Goal: Contribute content: Add original content to the website for others to see

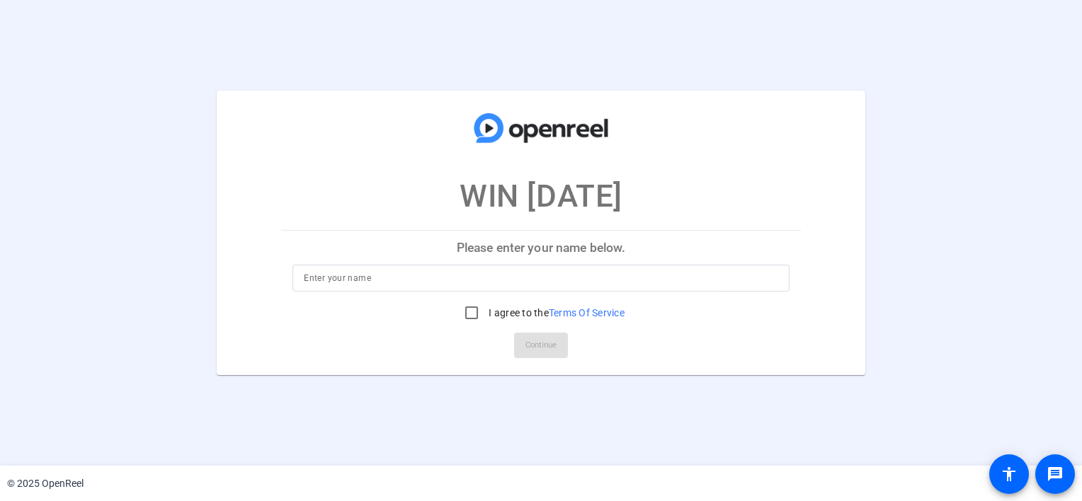
click at [510, 268] on div at bounding box center [541, 278] width 474 height 27
type input "[PERSON_NAME]"
click at [467, 317] on input "I agree to the Terms Of Service" at bounding box center [472, 313] width 28 height 28
checkbox input "true"
click at [526, 351] on span "Continue" at bounding box center [541, 345] width 31 height 21
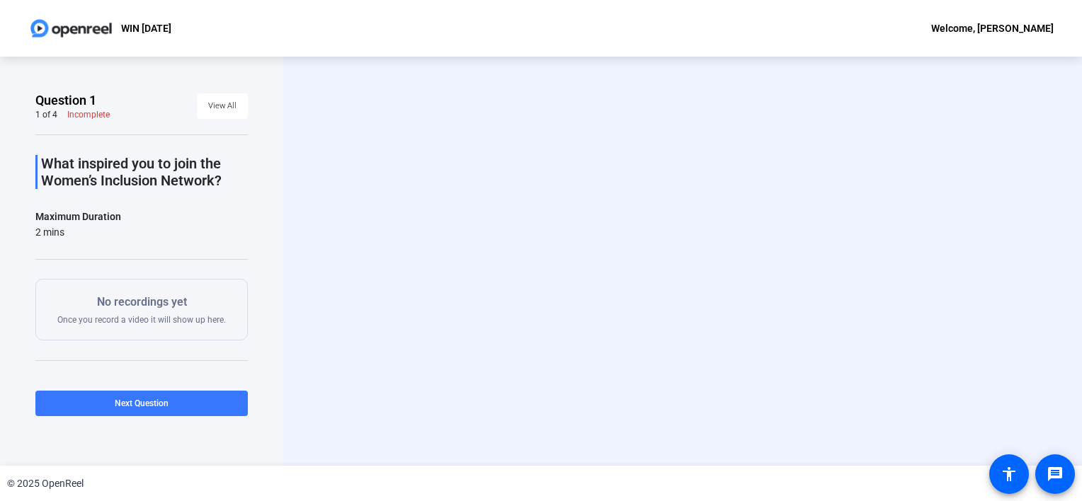
scroll to position [74, 0]
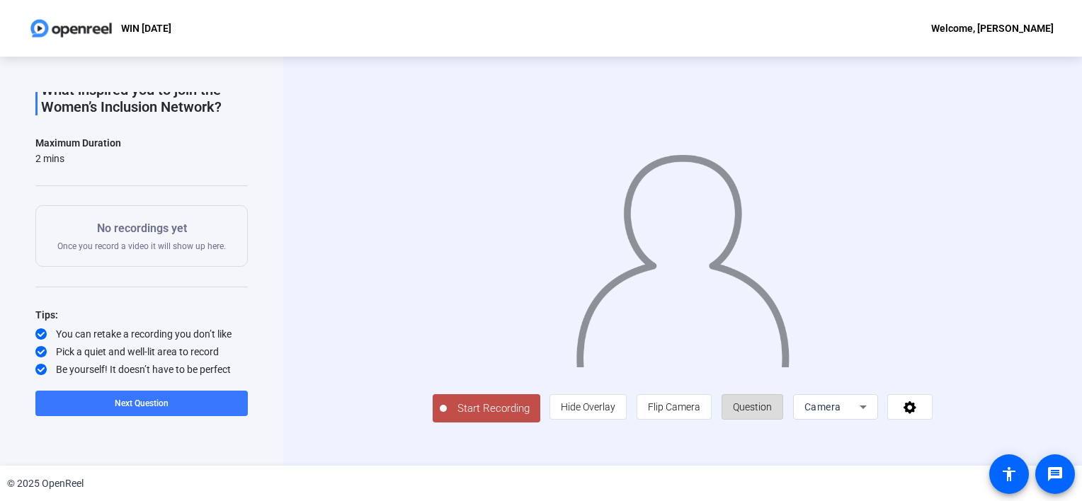
click at [757, 404] on span "Question" at bounding box center [752, 407] width 39 height 11
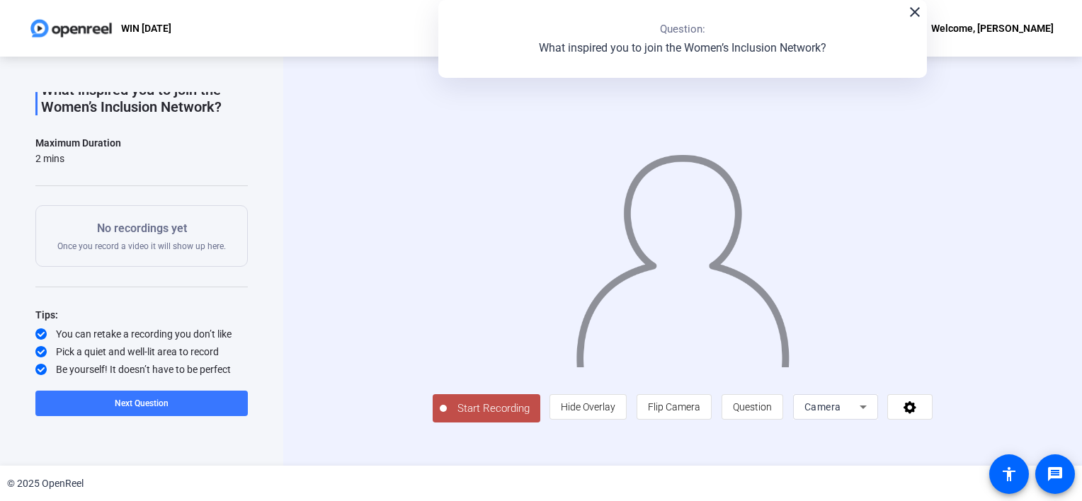
click at [917, 15] on mat-icon "close" at bounding box center [915, 12] width 17 height 17
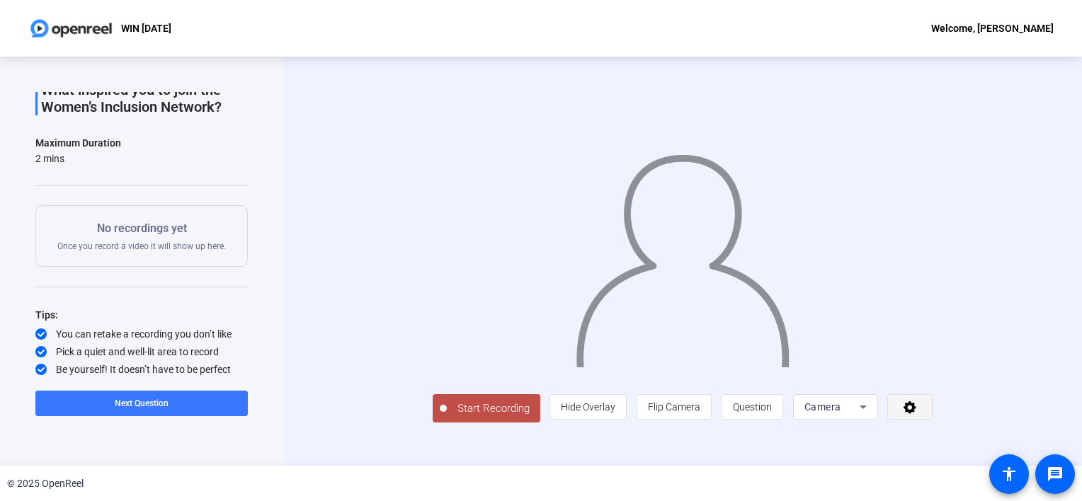
click at [907, 410] on icon at bounding box center [910, 408] width 13 height 13
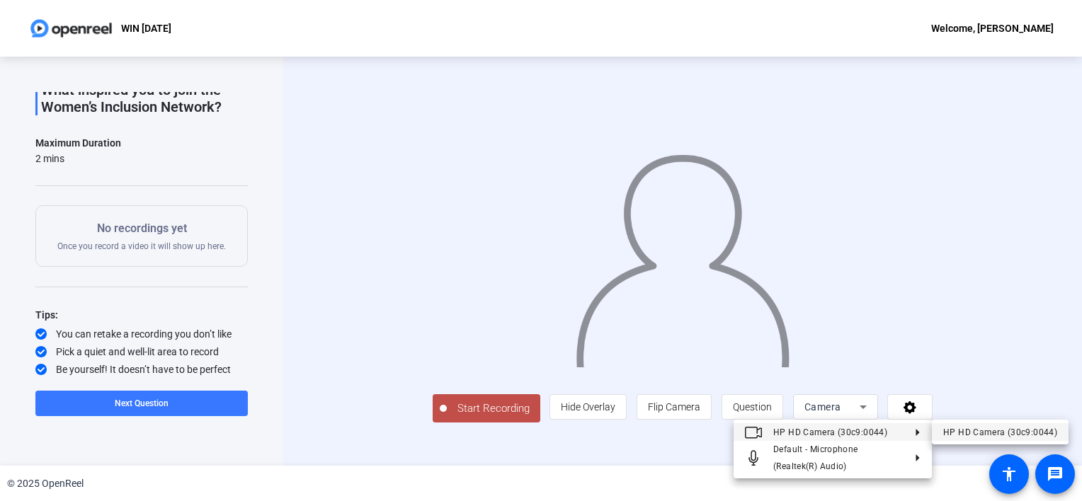
click at [970, 428] on div "HP HD Camera (30c9:0044)" at bounding box center [1000, 432] width 114 height 17
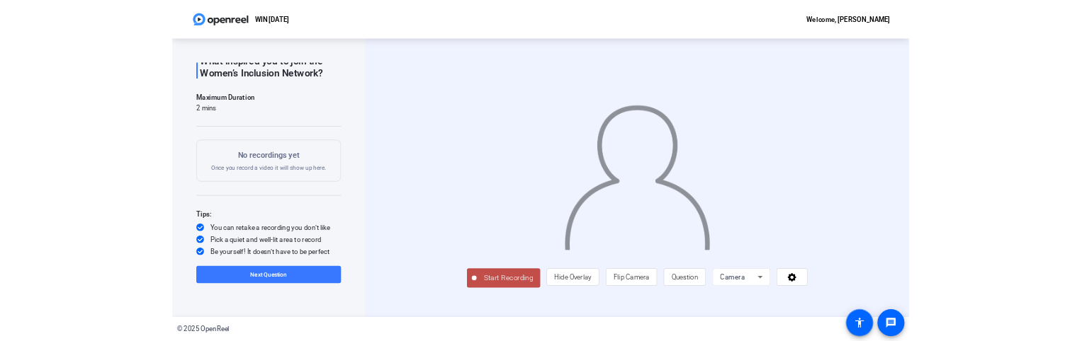
scroll to position [18, 0]
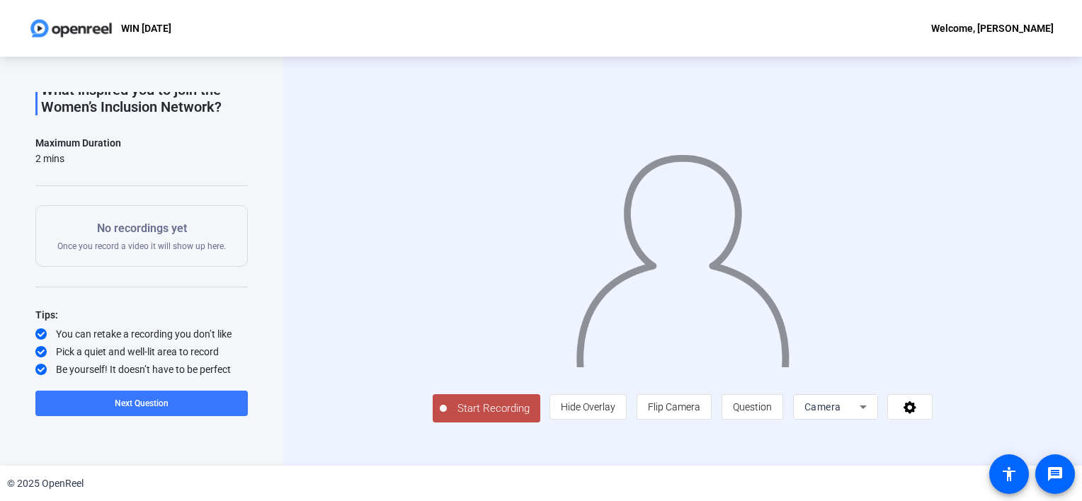
click at [841, 413] on span "Camera" at bounding box center [823, 407] width 37 height 11
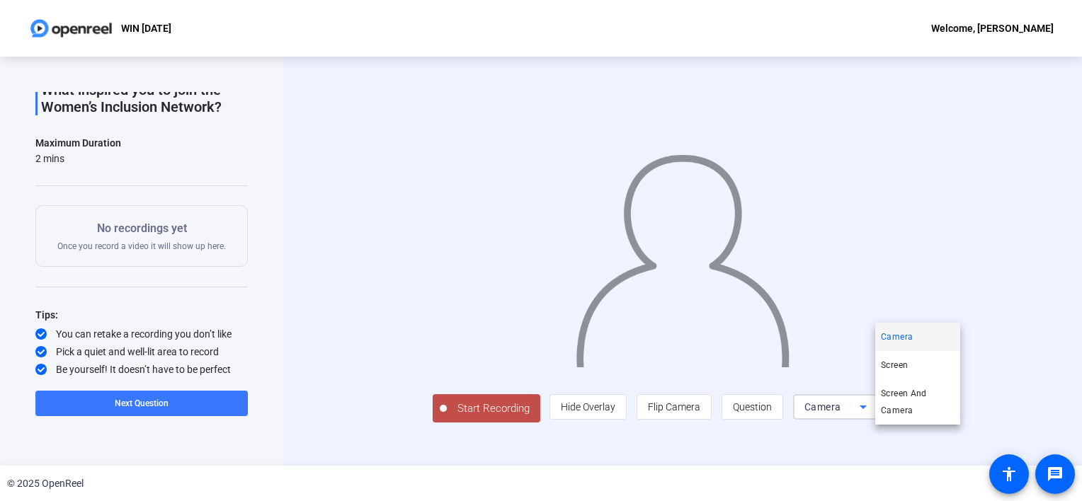
click at [988, 441] on div at bounding box center [541, 250] width 1082 height 501
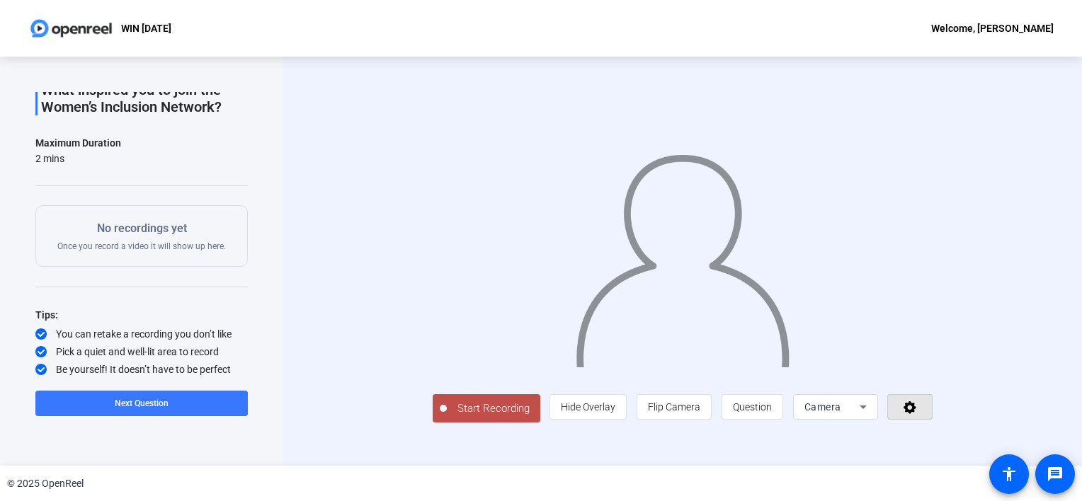
click at [917, 414] on icon at bounding box center [910, 408] width 13 height 13
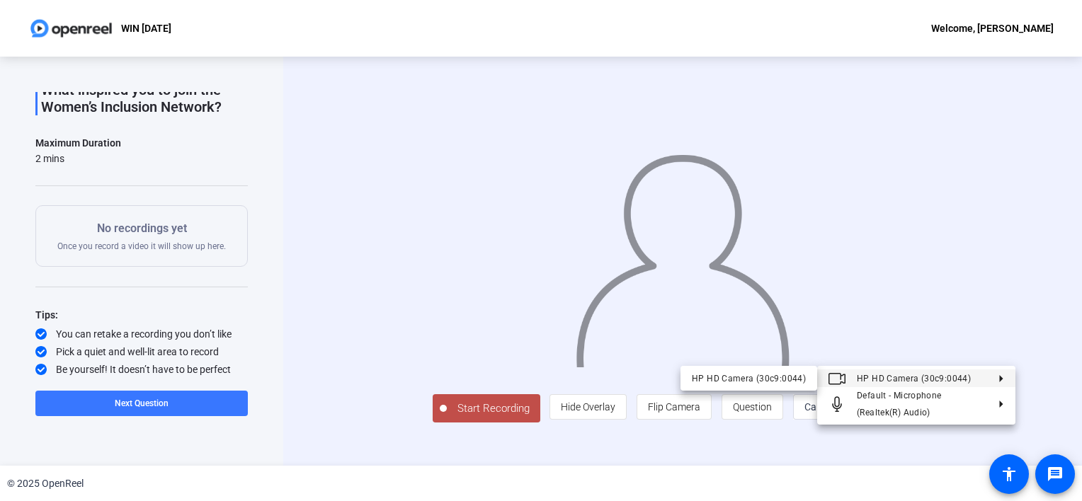
click at [576, 446] on div at bounding box center [541, 250] width 1082 height 501
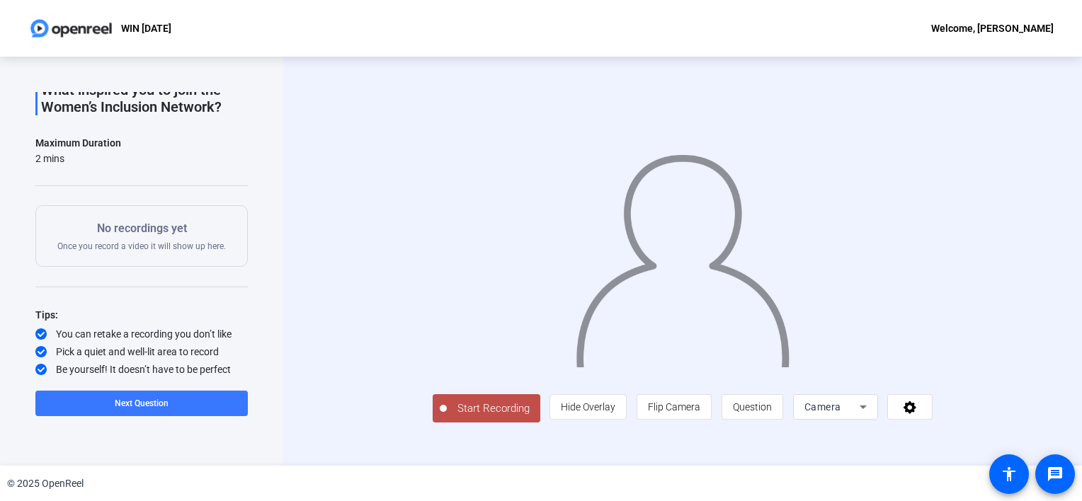
click at [276, 244] on div "Question 1 1 of 4 Incomplete View All What inspired you to join the Women’s Inc…" at bounding box center [141, 261] width 283 height 409
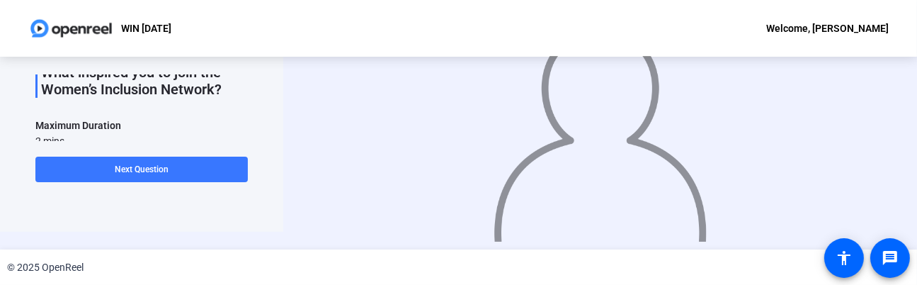
click at [2, 285] on html "Accessibility Screen-Reader Guide, Feedback, and Issue Reporting | New window W…" at bounding box center [458, 142] width 917 height 285
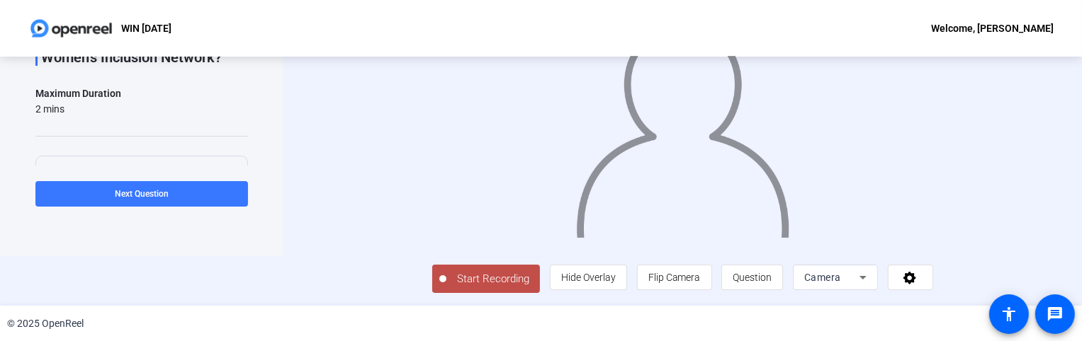
scroll to position [92, 0]
click at [446, 288] on span "Start Recording" at bounding box center [492, 279] width 93 height 16
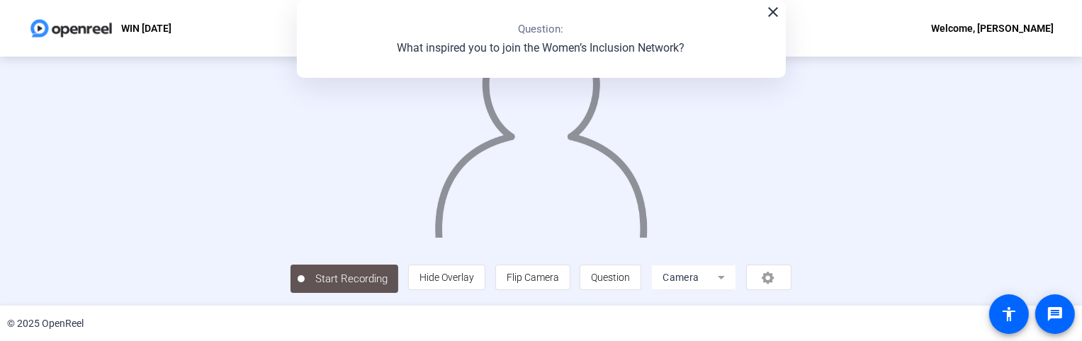
scroll to position [69, 0]
click at [486, 218] on img at bounding box center [541, 125] width 216 height 225
click at [305, 273] on span "Stop Recording 00:00:14" at bounding box center [351, 278] width 92 height 29
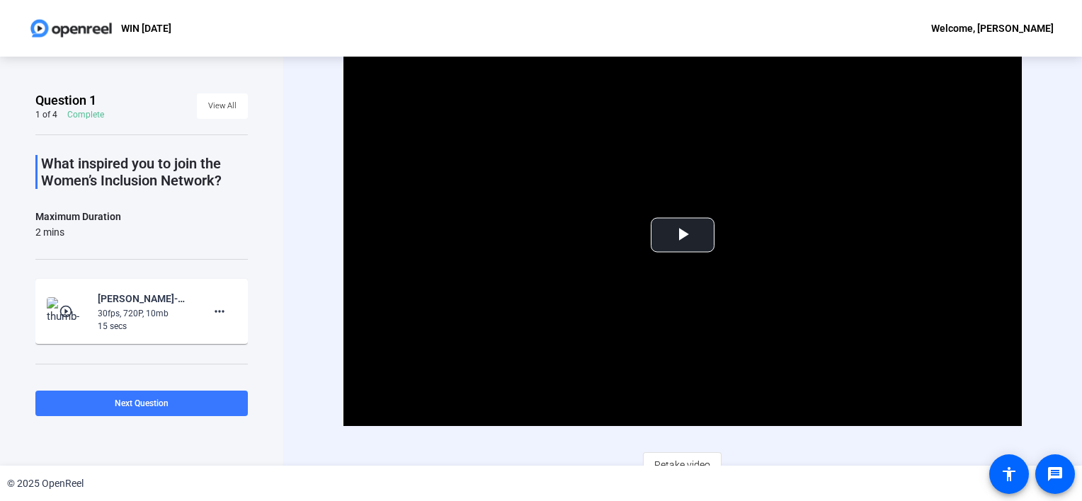
scroll to position [14, 0]
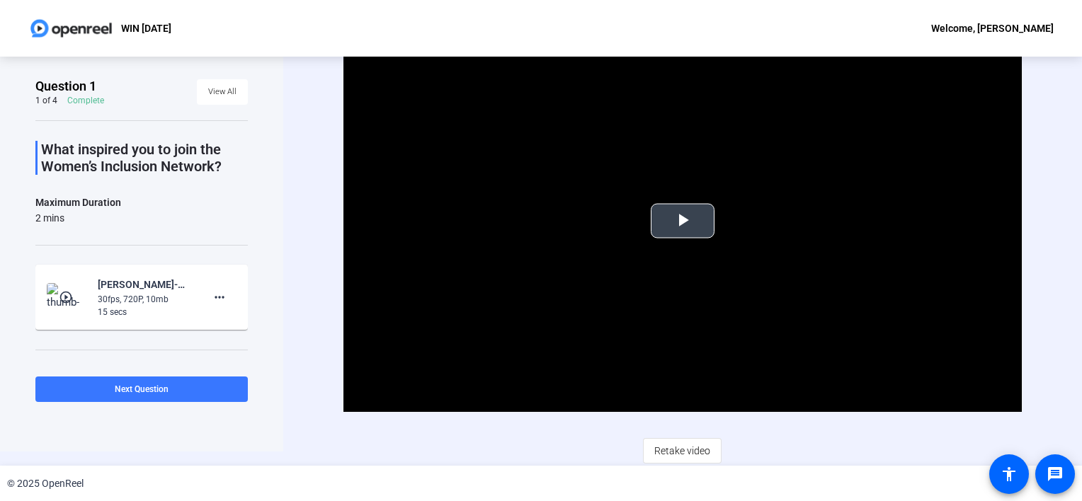
click at [683, 221] on span "Video Player" at bounding box center [683, 221] width 0 height 0
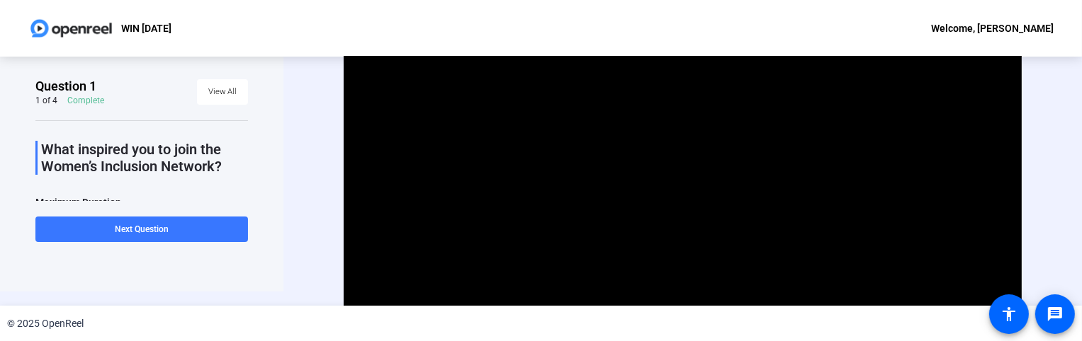
scroll to position [76, 0]
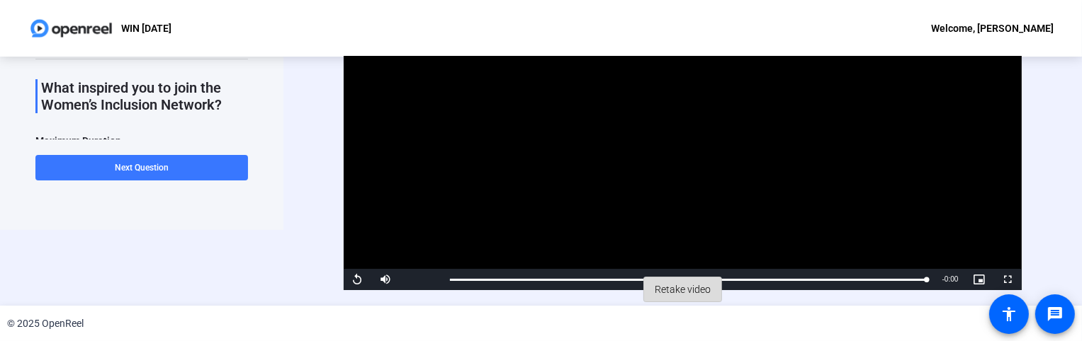
click at [669, 291] on span "Retake video" at bounding box center [682, 289] width 56 height 27
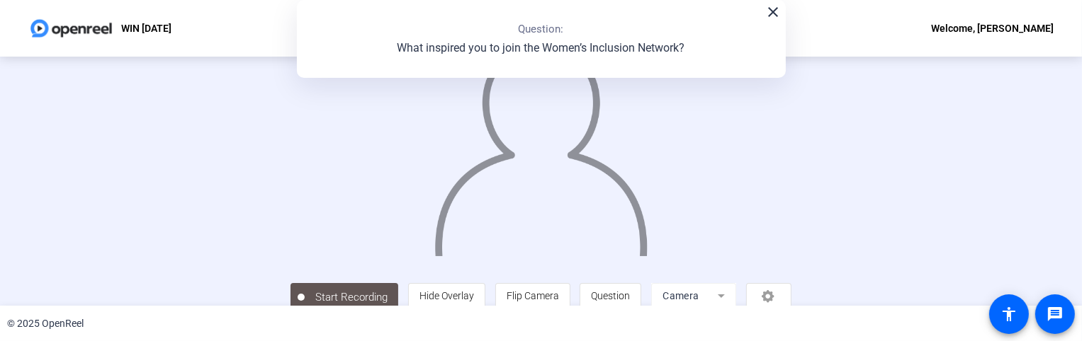
scroll to position [31, 0]
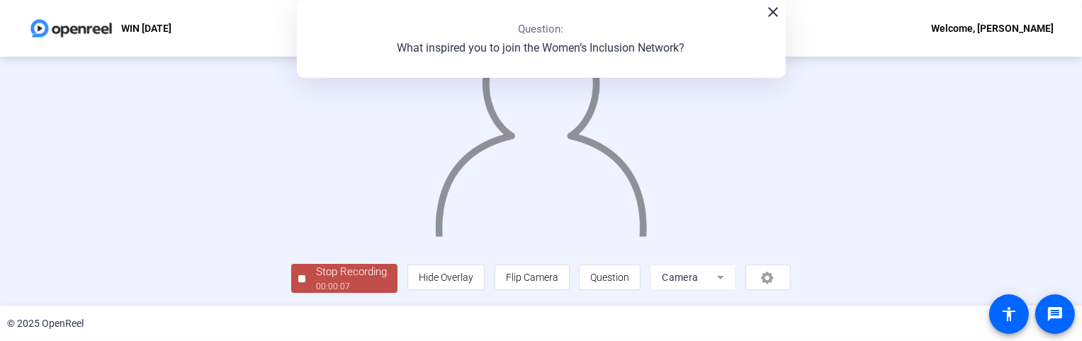
click at [316, 279] on div "Stop Recording" at bounding box center [351, 272] width 71 height 16
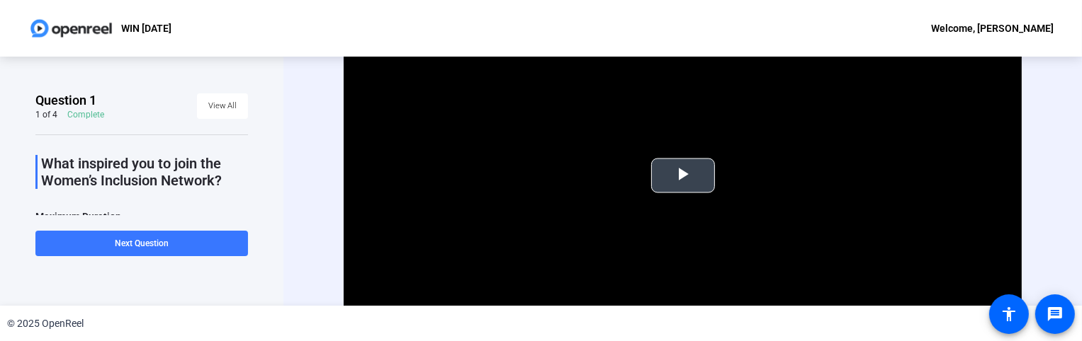
scroll to position [76, 0]
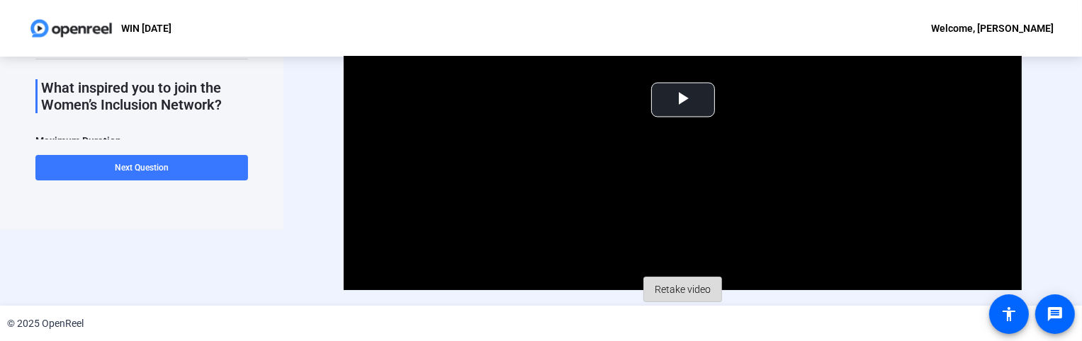
click at [679, 291] on span "Retake video" at bounding box center [682, 289] width 56 height 27
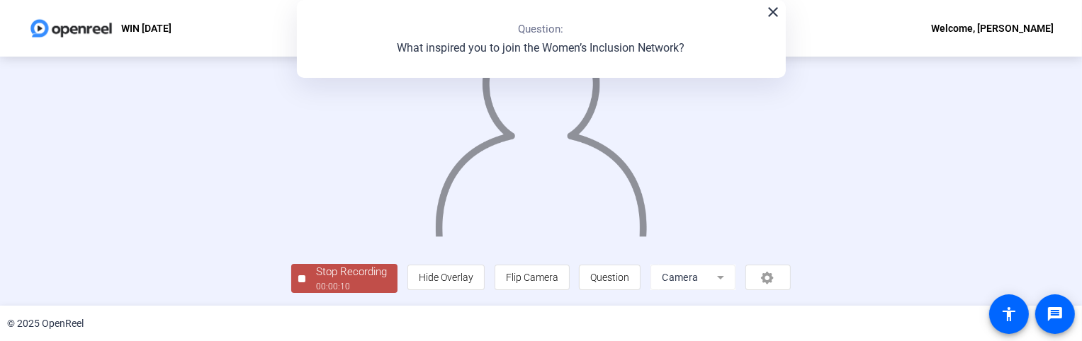
scroll to position [130, 0]
click at [316, 288] on div "00:00:11" at bounding box center [351, 286] width 71 height 13
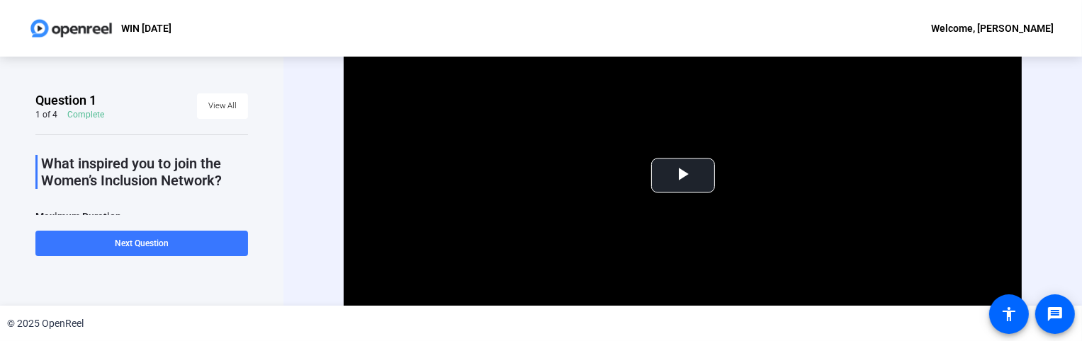
scroll to position [76, 0]
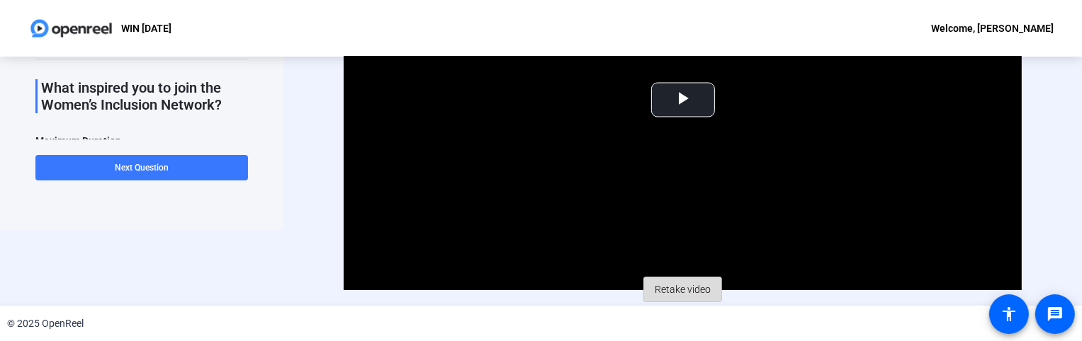
click at [662, 290] on span "Retake video" at bounding box center [682, 289] width 56 height 27
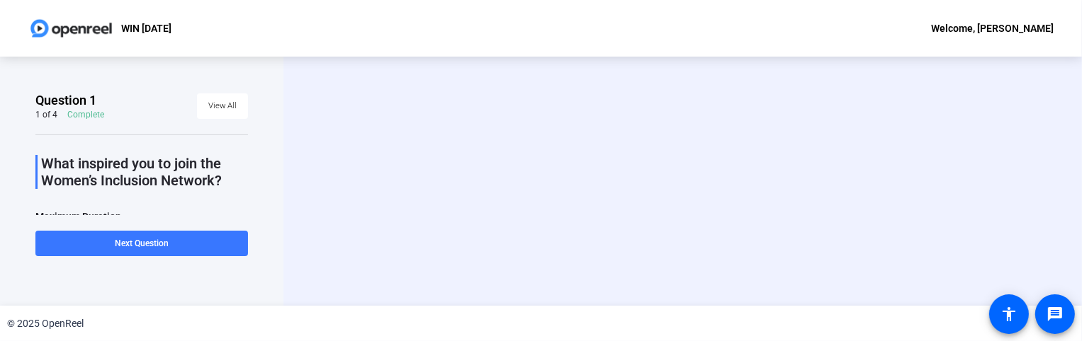
scroll to position [0, 0]
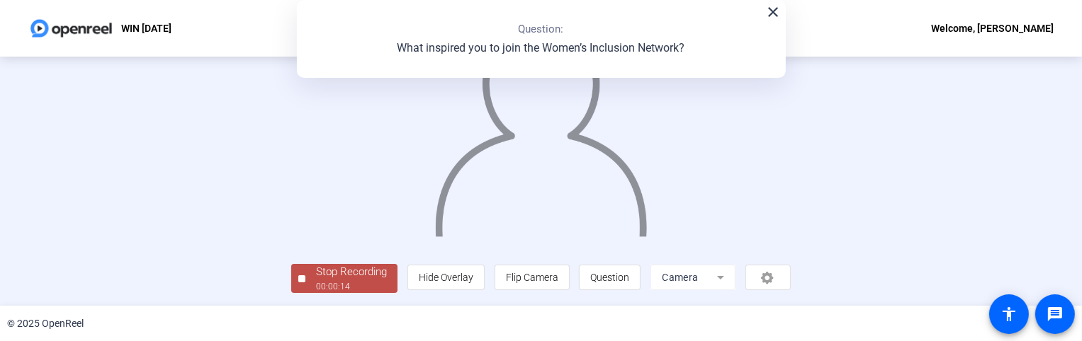
click at [316, 278] on div "Stop Recording" at bounding box center [351, 272] width 71 height 16
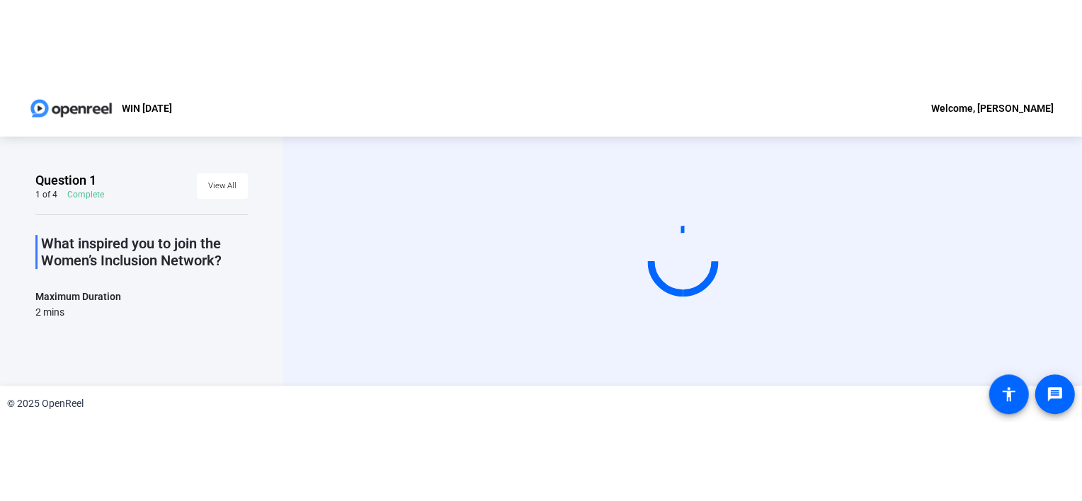
scroll to position [64, 0]
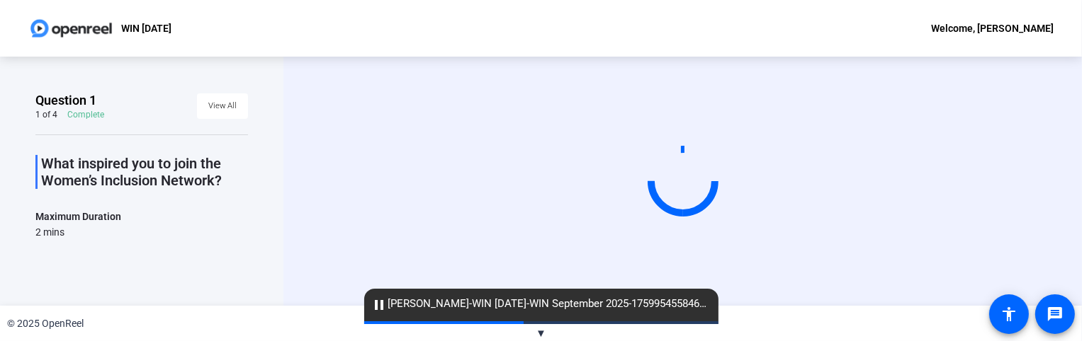
click at [1043, 83] on div "Start Recording" at bounding box center [682, 181] width 798 height 249
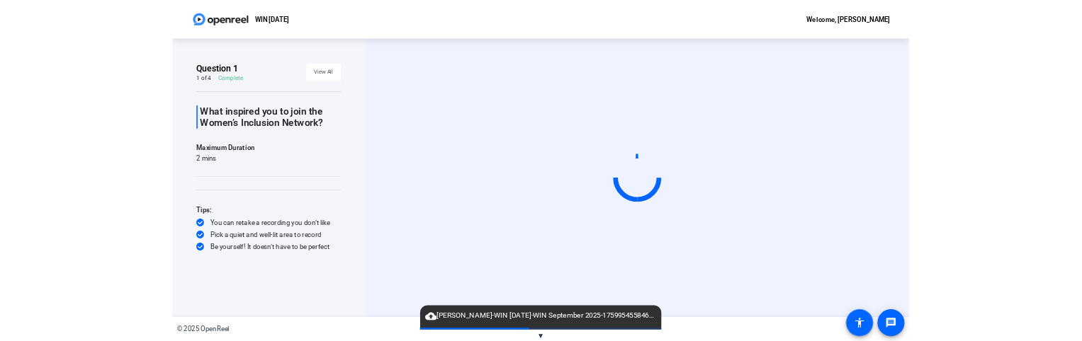
scroll to position [0, 0]
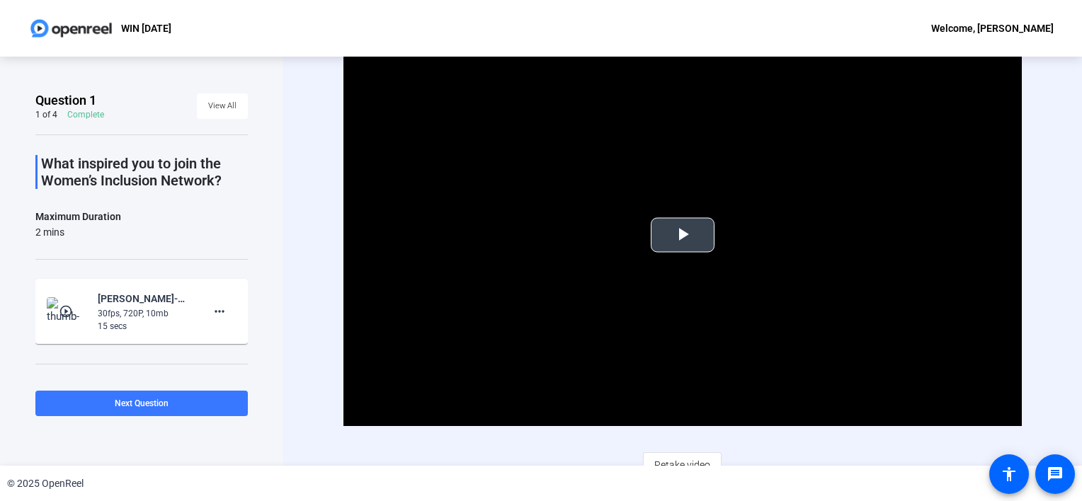
click at [683, 235] on span "Video Player" at bounding box center [683, 235] width 0 height 0
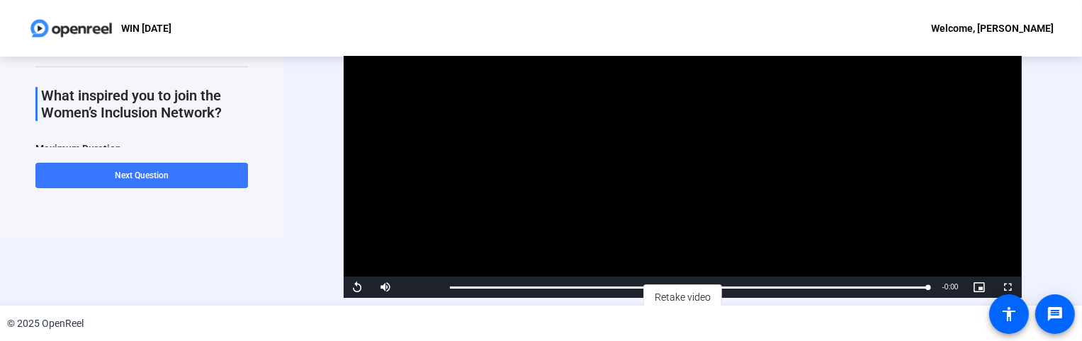
scroll to position [69, 0]
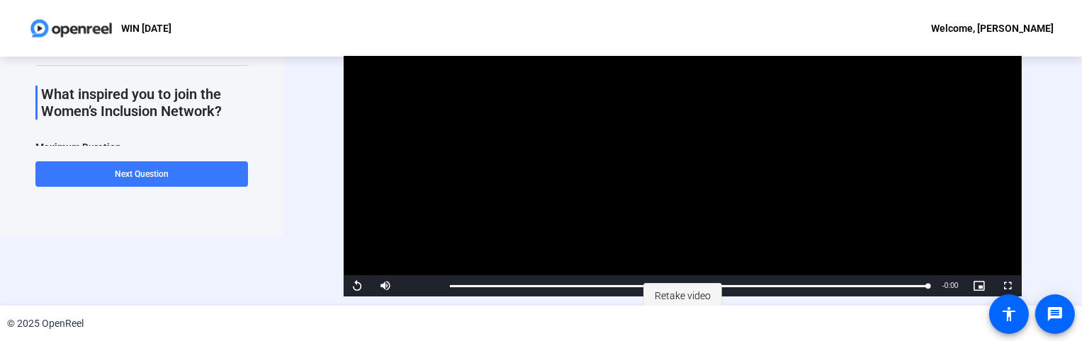
click at [663, 293] on span "Retake video" at bounding box center [682, 296] width 56 height 27
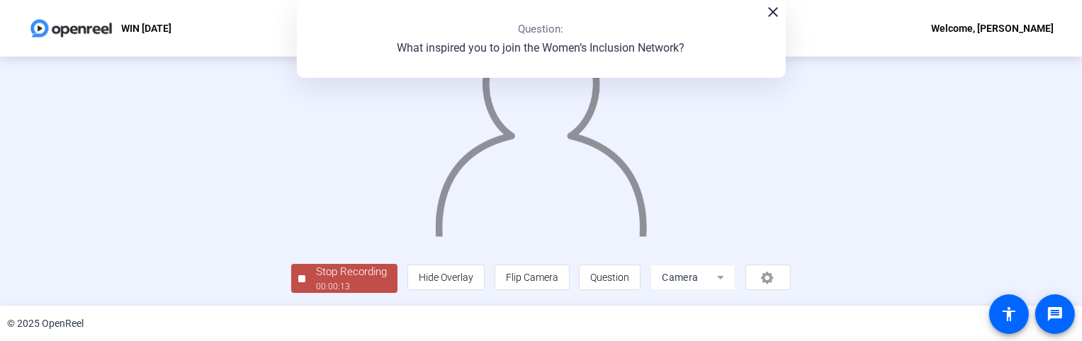
scroll to position [119, 0]
click at [316, 280] on div "Stop Recording" at bounding box center [351, 272] width 71 height 16
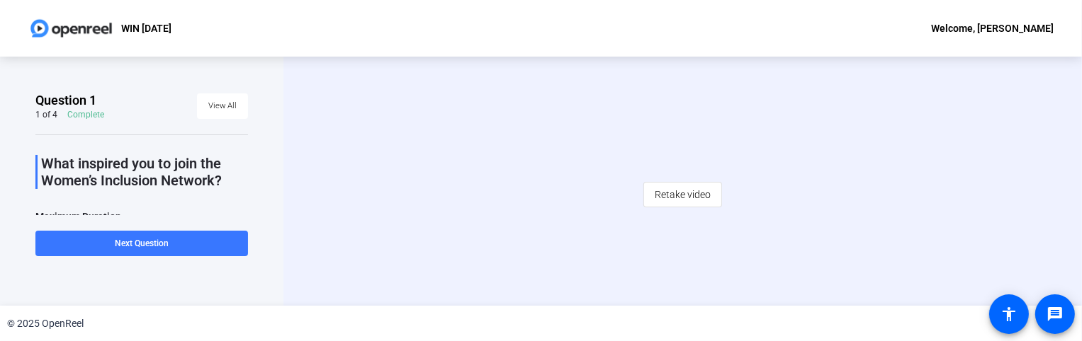
scroll to position [0, 0]
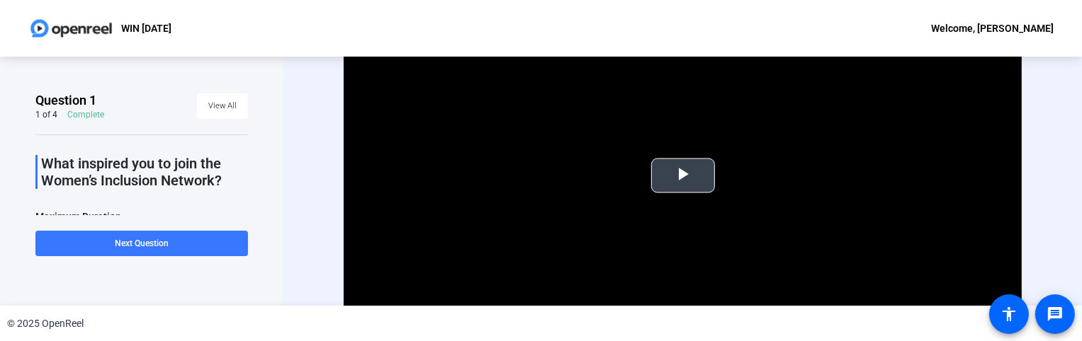
click at [683, 176] on span "Video Player" at bounding box center [683, 176] width 0 height 0
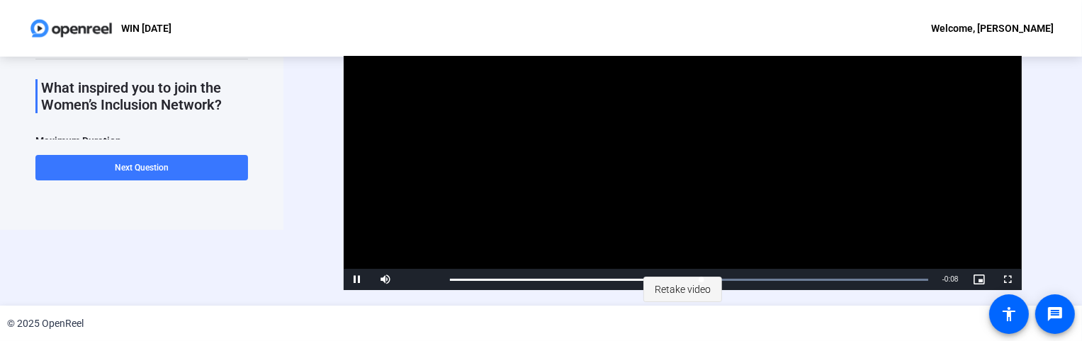
click at [685, 289] on span "Retake video" at bounding box center [682, 289] width 56 height 27
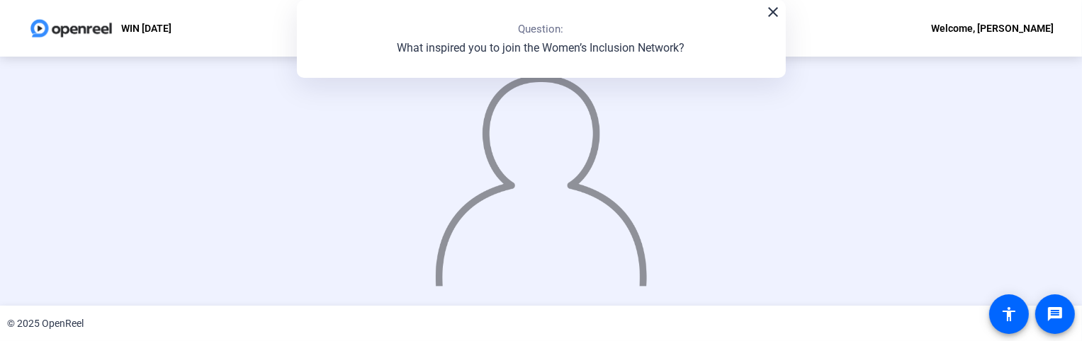
scroll to position [130, 0]
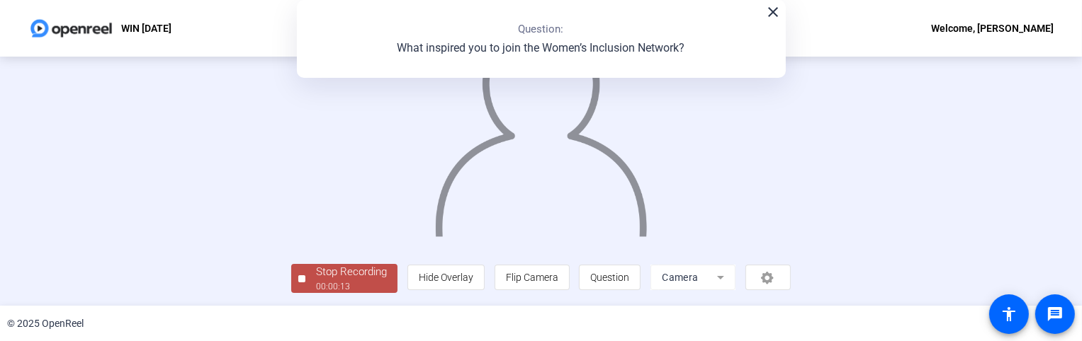
click at [316, 278] on div "Stop Recording" at bounding box center [351, 272] width 71 height 16
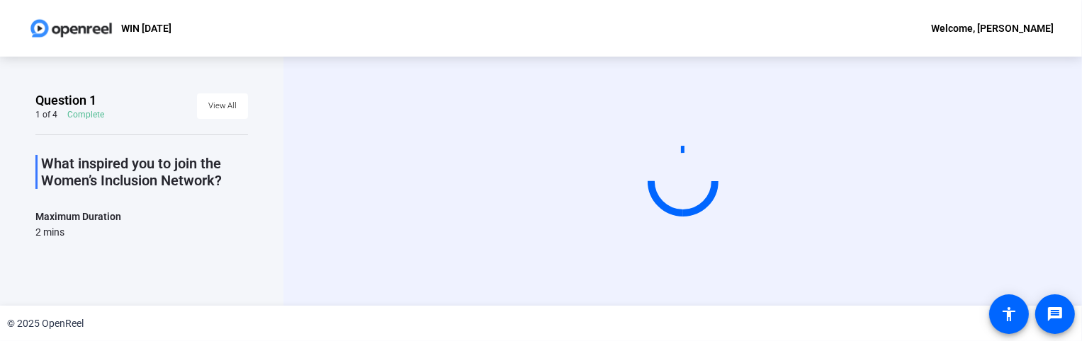
scroll to position [0, 0]
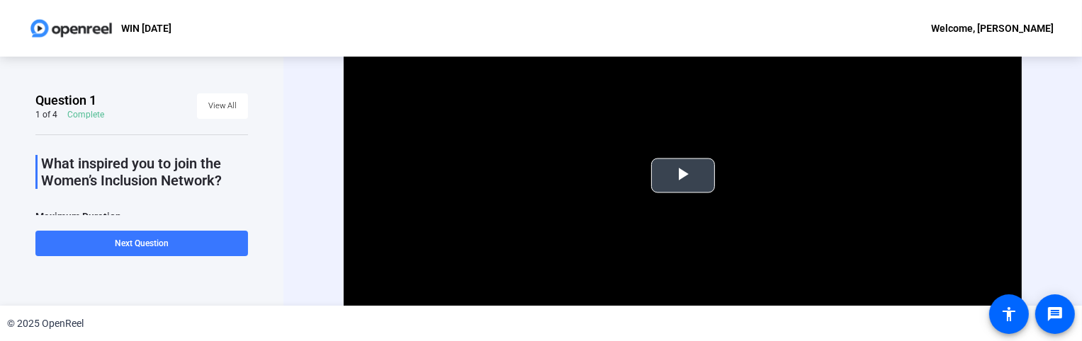
click at [683, 176] on span "Video Player" at bounding box center [683, 176] width 0 height 0
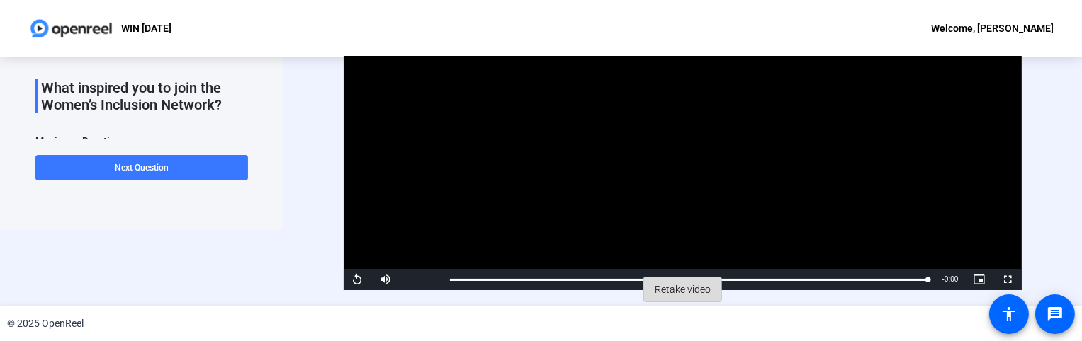
click at [660, 292] on span "Retake video" at bounding box center [682, 289] width 56 height 27
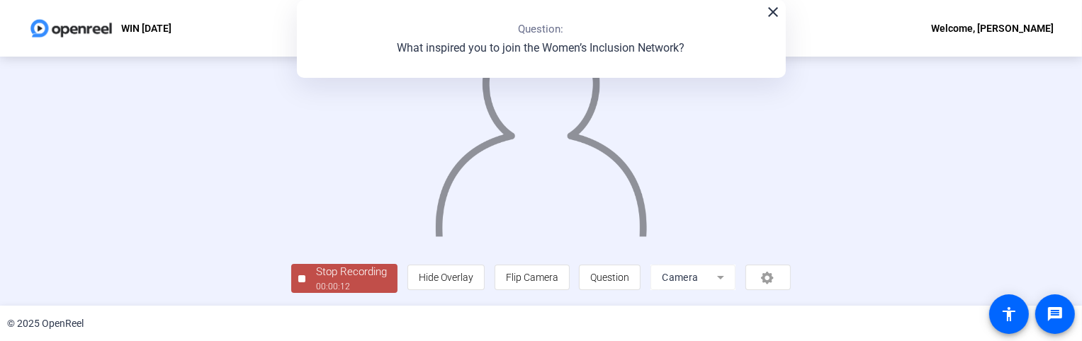
scroll to position [130, 0]
click at [316, 280] on div "00:00:13" at bounding box center [351, 286] width 71 height 13
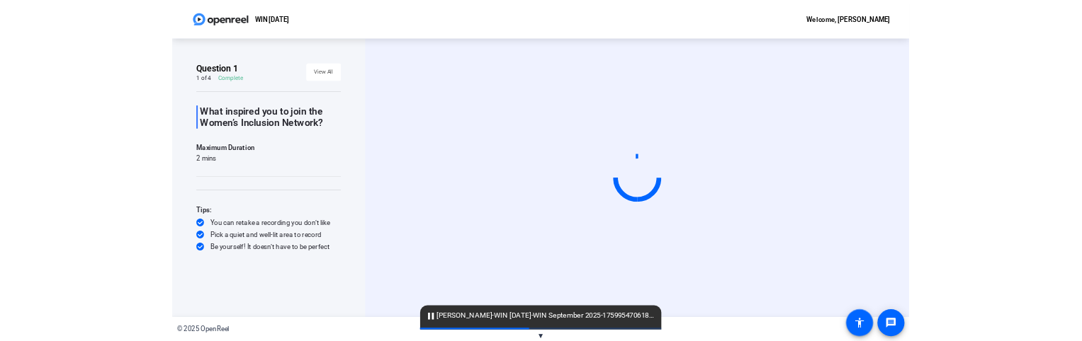
scroll to position [0, 0]
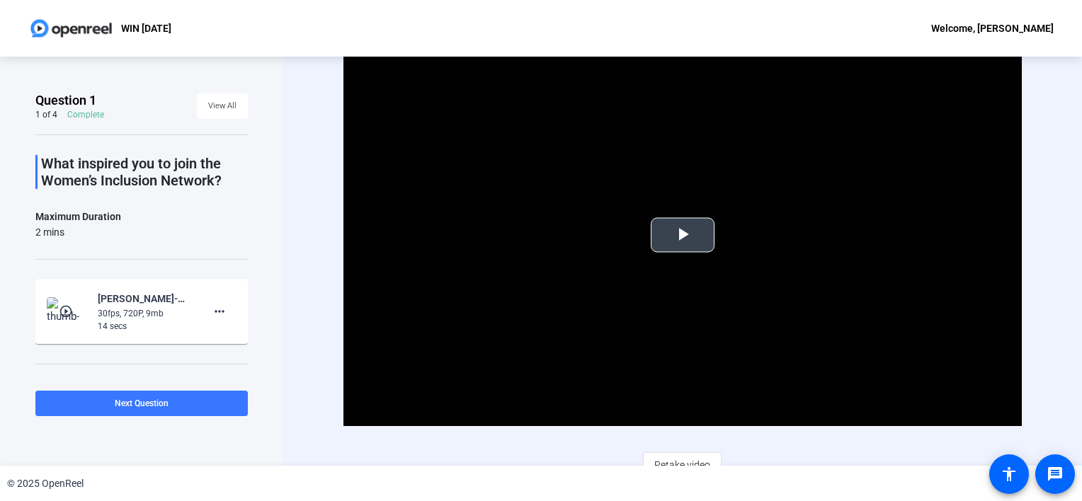
click at [683, 235] on span "Video Player" at bounding box center [683, 235] width 0 height 0
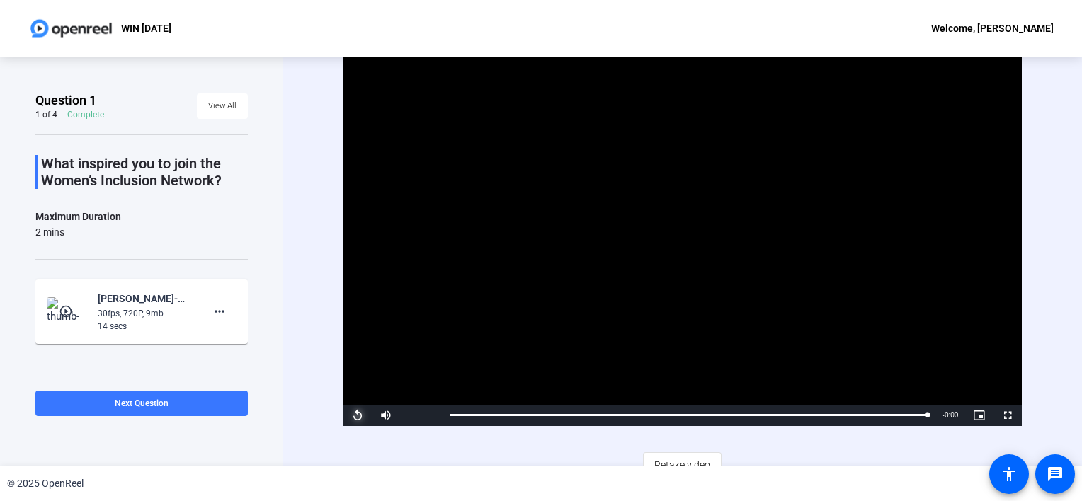
click at [355, 416] on span "Video Player" at bounding box center [358, 416] width 28 height 0
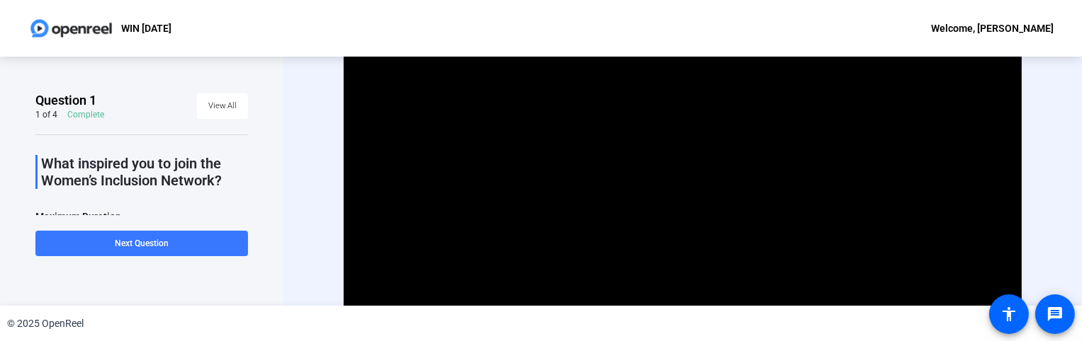
scroll to position [76, 0]
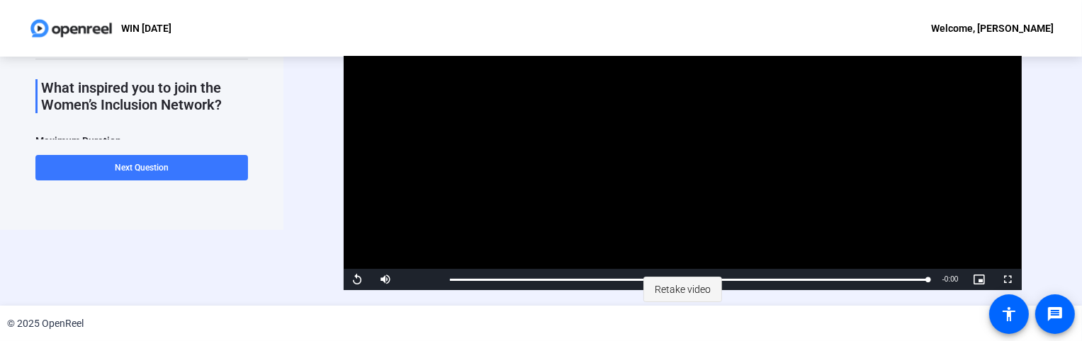
click at [660, 286] on span "Retake video" at bounding box center [682, 289] width 56 height 27
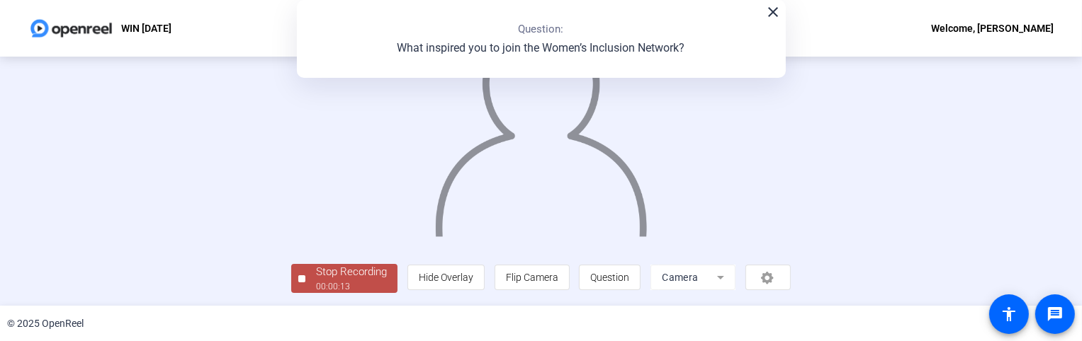
scroll to position [106, 0]
click at [316, 280] on div "Stop Recording" at bounding box center [351, 272] width 71 height 16
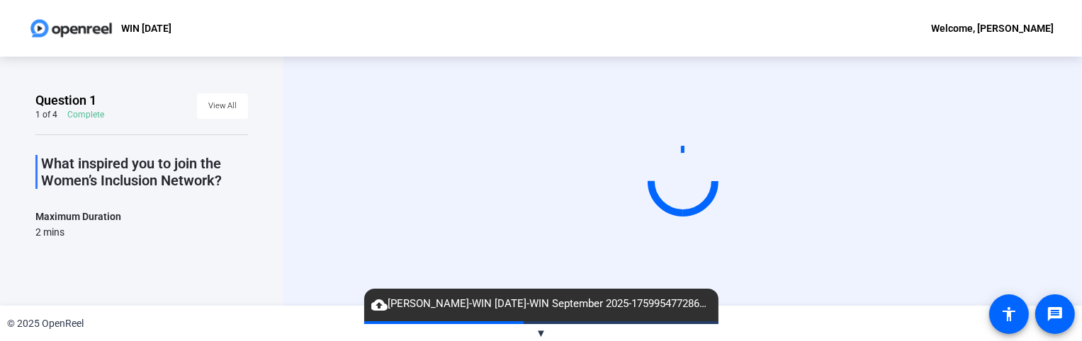
scroll to position [0, 0]
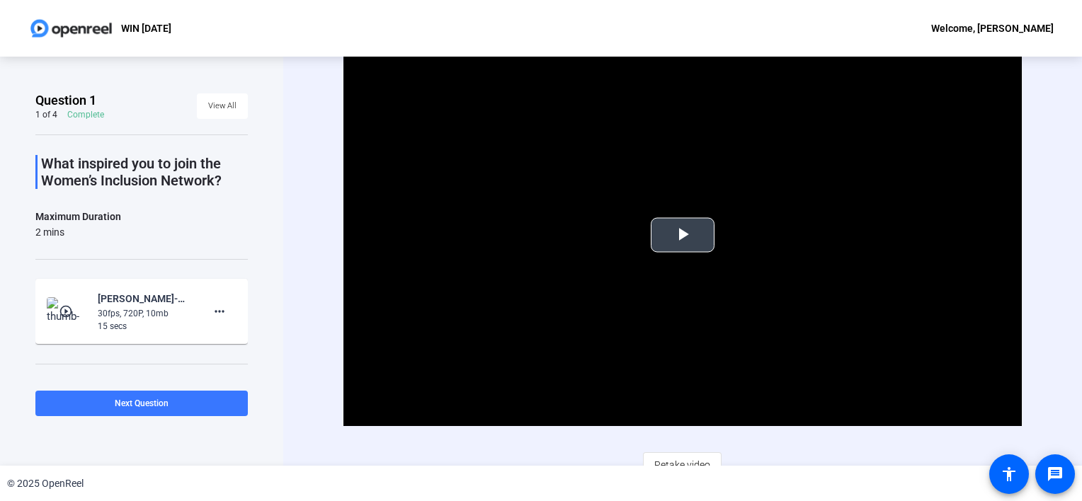
click at [683, 235] on span "Video Player" at bounding box center [683, 235] width 0 height 0
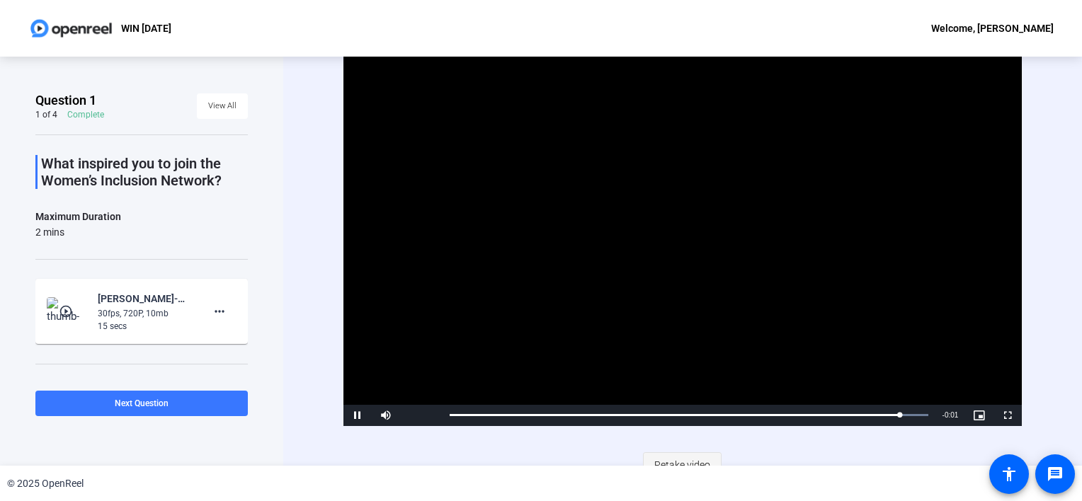
click at [666, 464] on span "Retake video" at bounding box center [682, 465] width 56 height 27
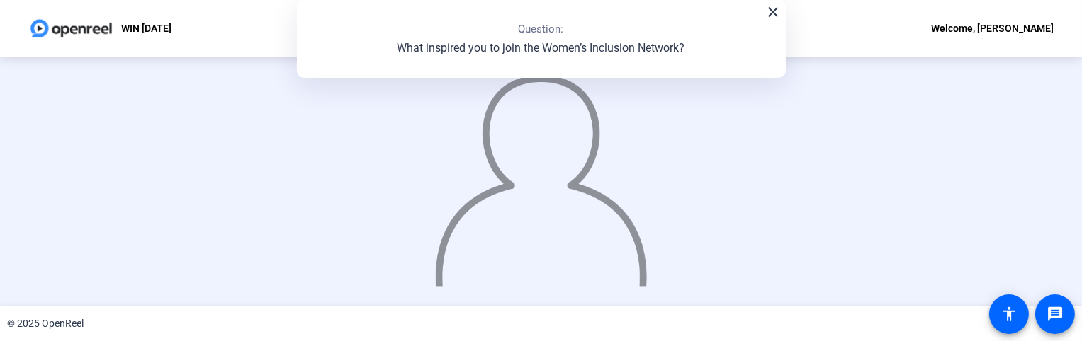
scroll to position [130, 0]
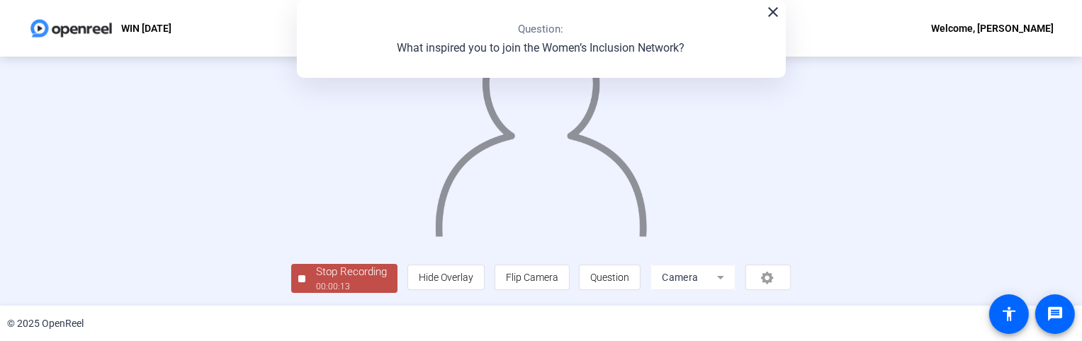
click at [316, 278] on div "Stop Recording" at bounding box center [351, 272] width 71 height 16
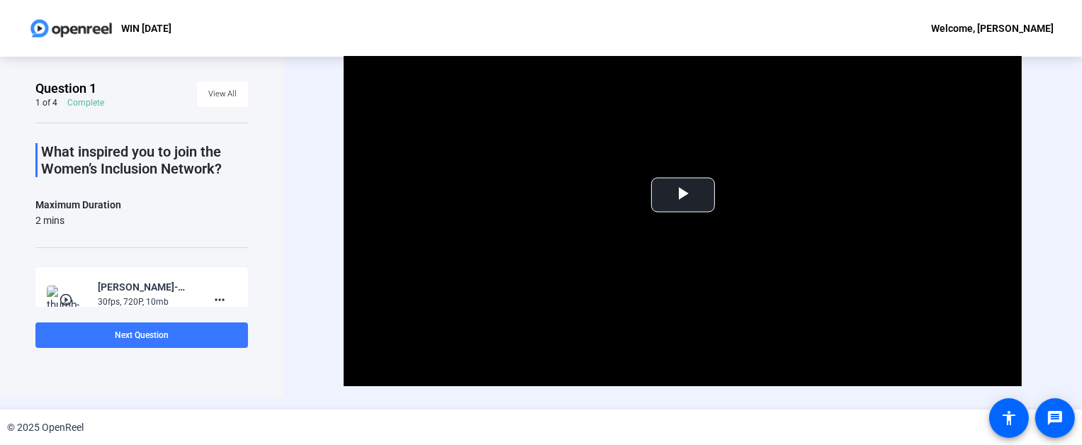
scroll to position [0, 0]
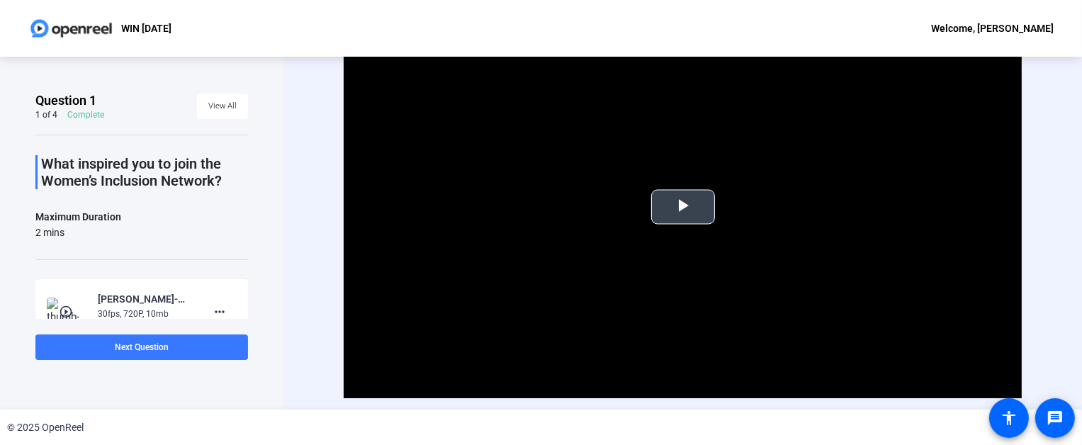
click at [683, 207] on span "Video Player" at bounding box center [683, 207] width 0 height 0
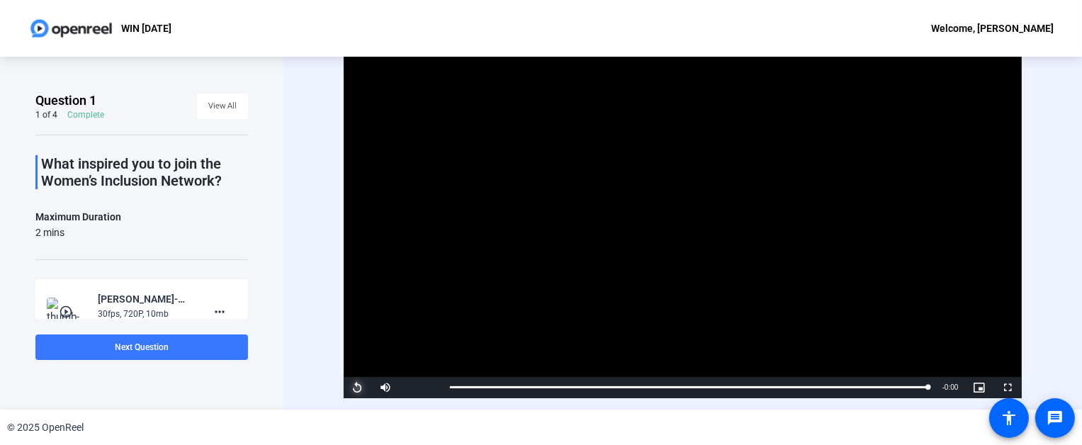
click at [354, 387] on span "Video Player" at bounding box center [358, 387] width 28 height 0
click at [358, 387] on span "Video Player" at bounding box center [358, 387] width 28 height 0
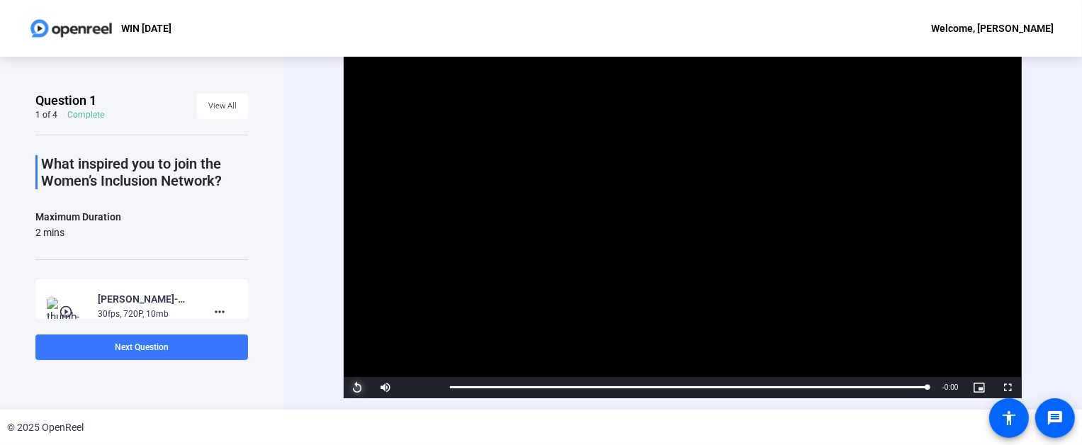
click at [358, 387] on span "Video Player" at bounding box center [358, 387] width 28 height 0
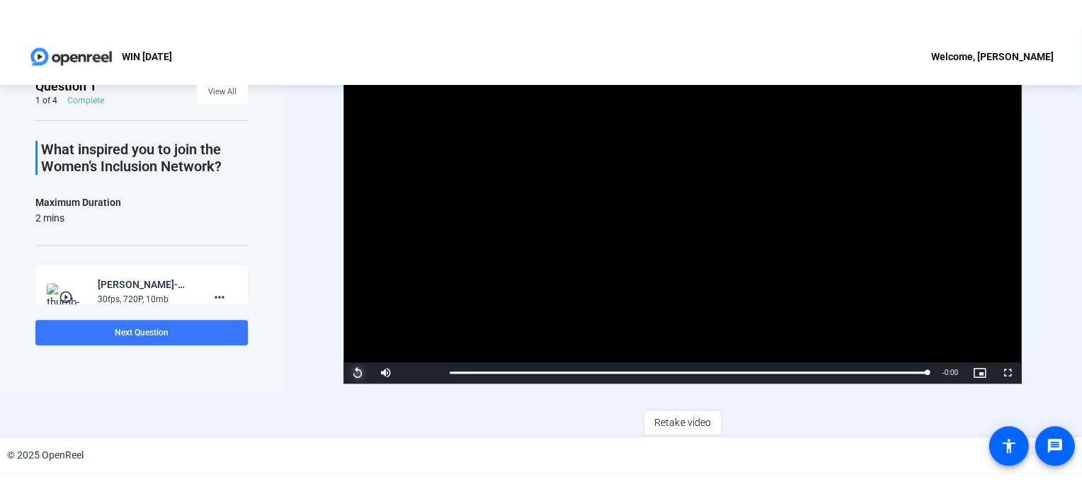
scroll to position [14, 0]
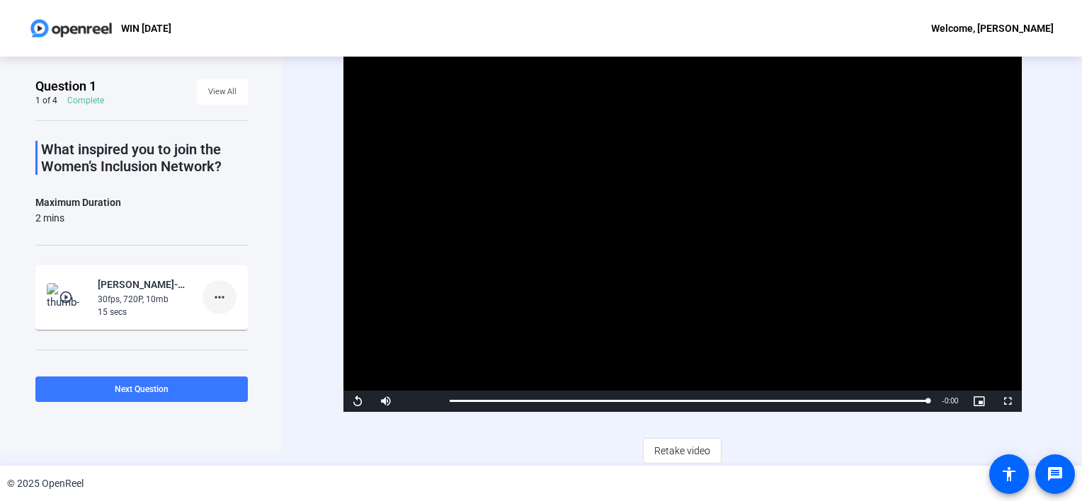
click at [211, 297] on mat-icon "more_horiz" at bounding box center [219, 297] width 17 height 17
click at [229, 324] on span "Delete clip" at bounding box center [235, 325] width 57 height 17
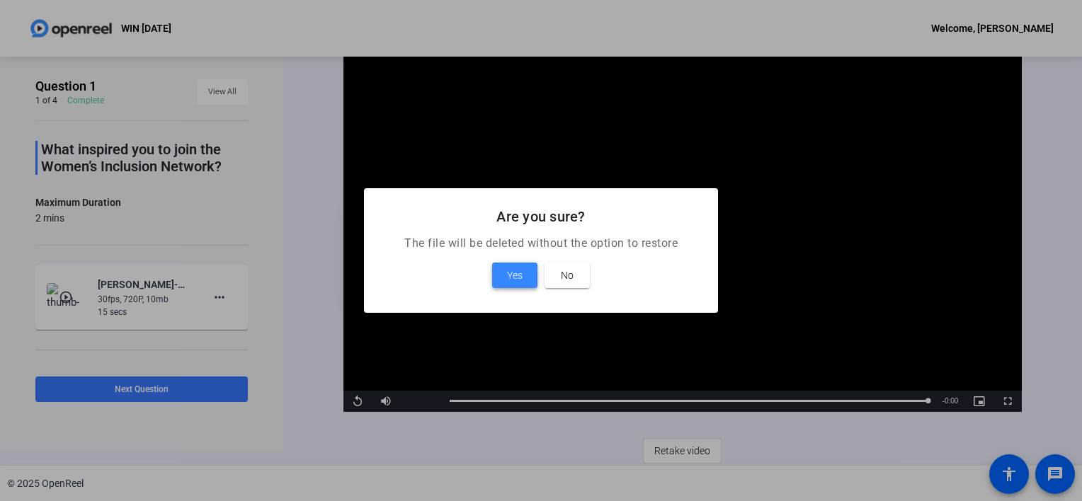
click at [521, 280] on span "Yes" at bounding box center [515, 275] width 16 height 17
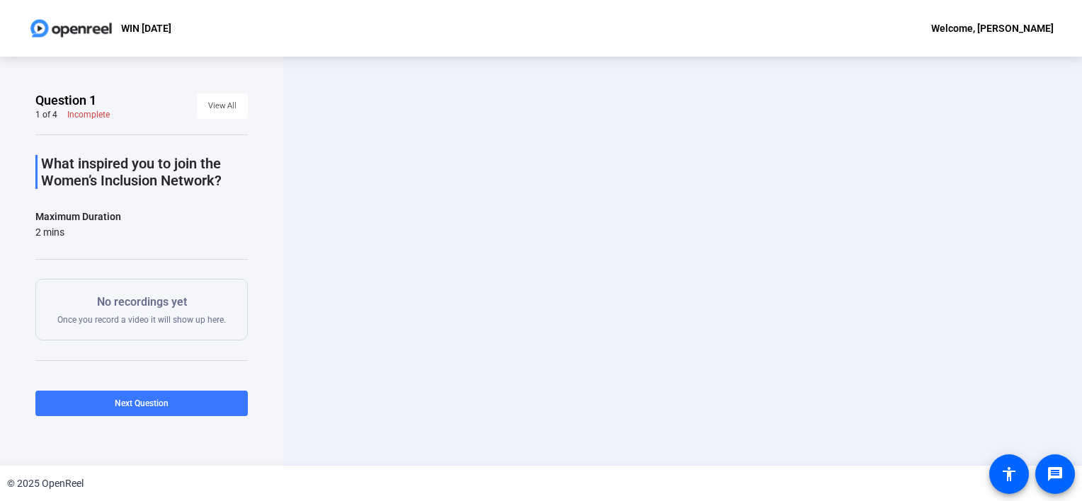
scroll to position [0, 0]
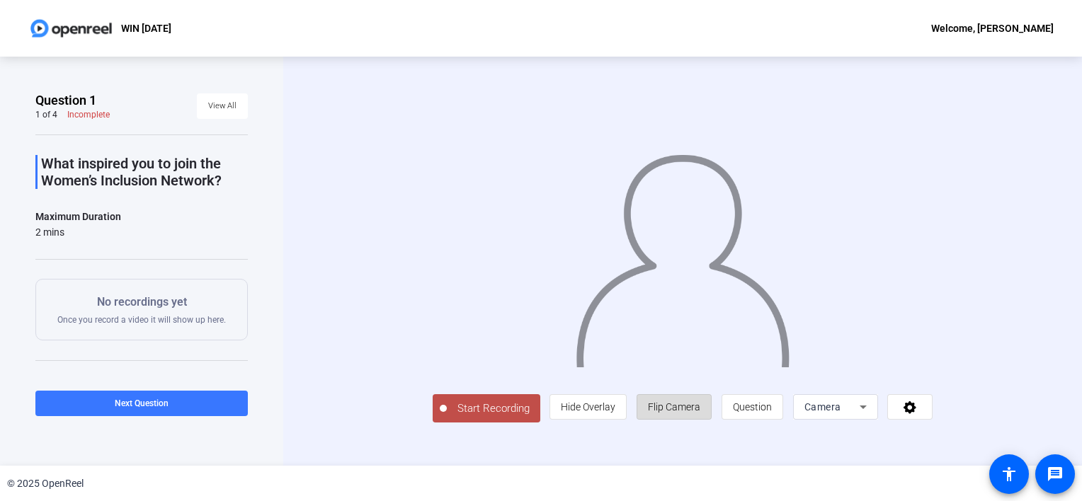
click at [680, 414] on span "Flip Camera" at bounding box center [674, 407] width 52 height 27
click at [598, 404] on span "Hide Overlay" at bounding box center [588, 407] width 55 height 11
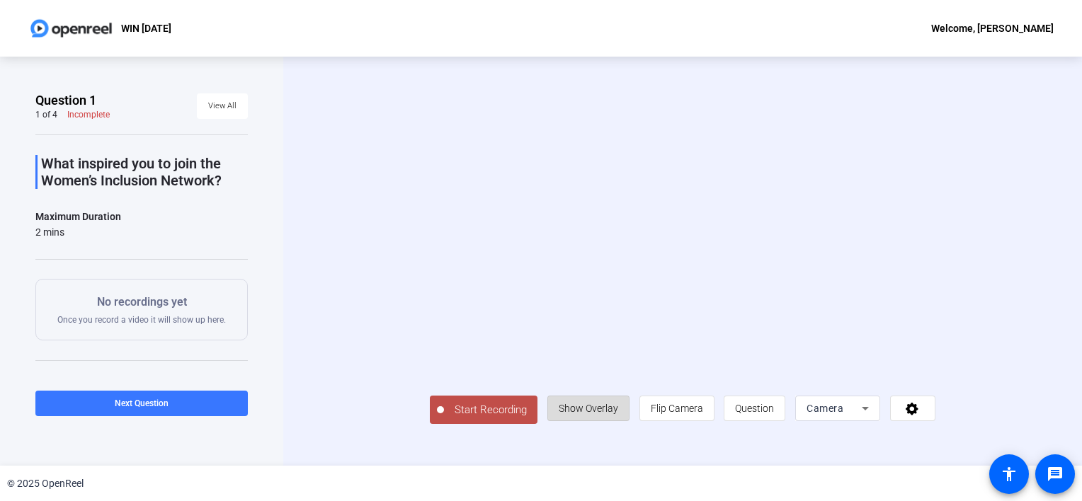
click at [598, 404] on span "Show Overlay" at bounding box center [588, 408] width 59 height 11
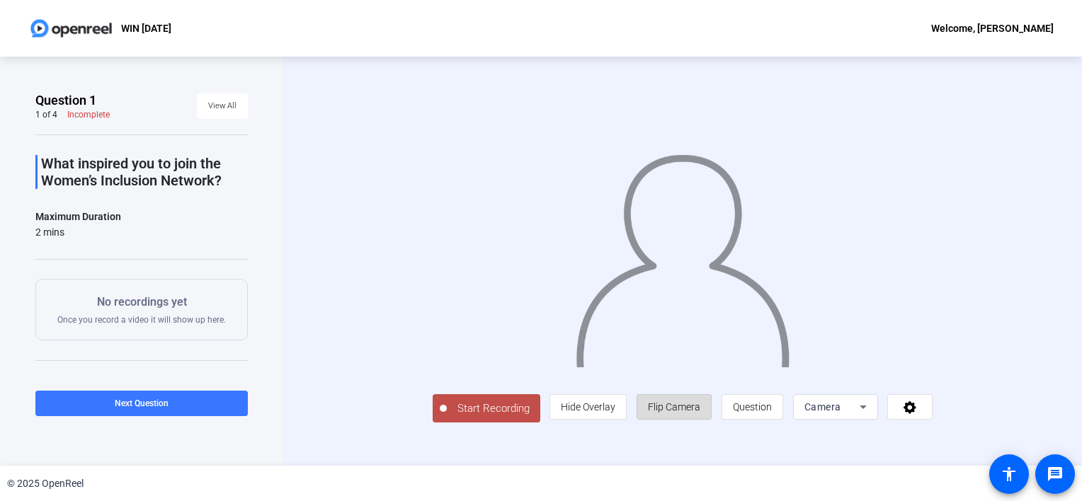
click at [668, 417] on span "Flip Camera" at bounding box center [674, 407] width 52 height 27
click at [900, 411] on span at bounding box center [910, 407] width 44 height 34
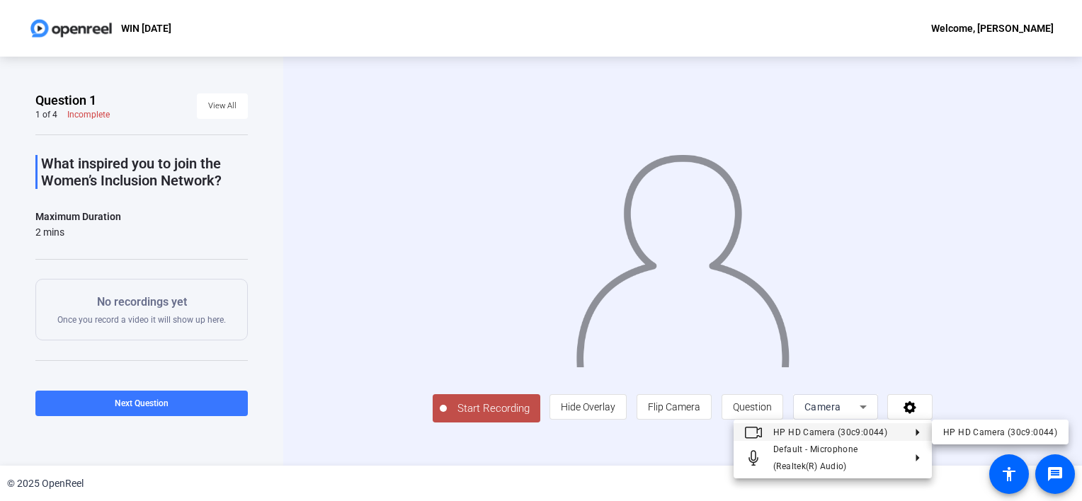
click at [959, 268] on div at bounding box center [541, 250] width 1082 height 501
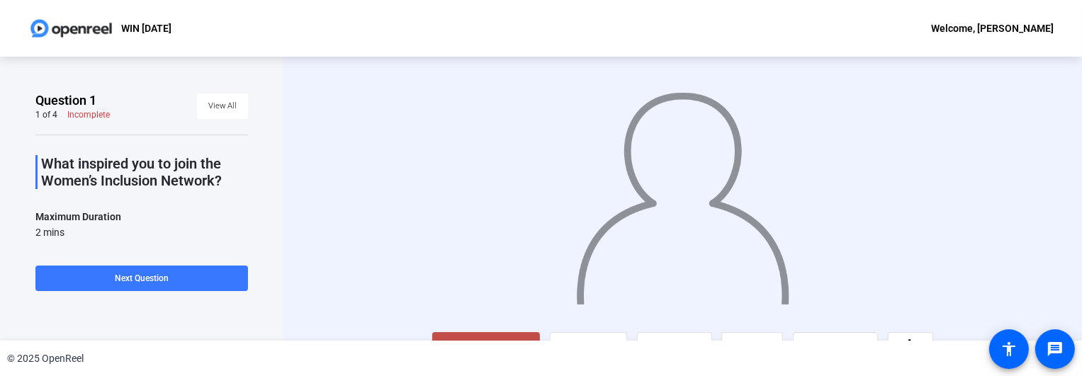
scroll to position [31, 0]
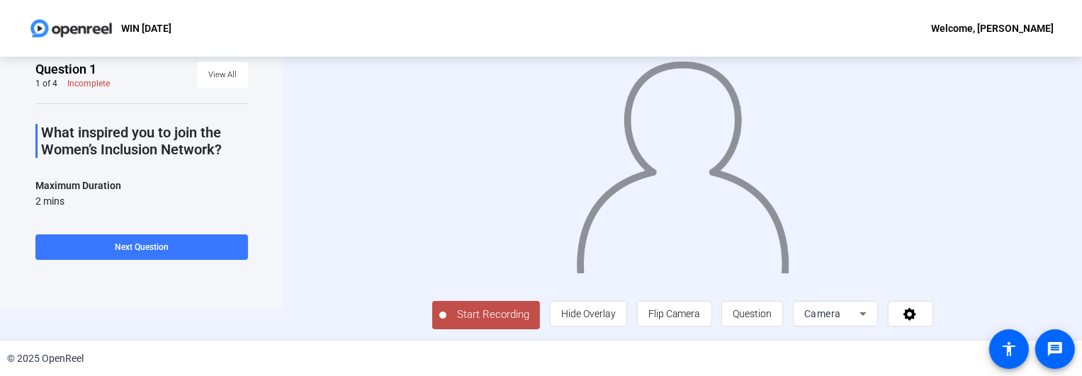
click at [470, 310] on span "Start Recording" at bounding box center [492, 315] width 93 height 16
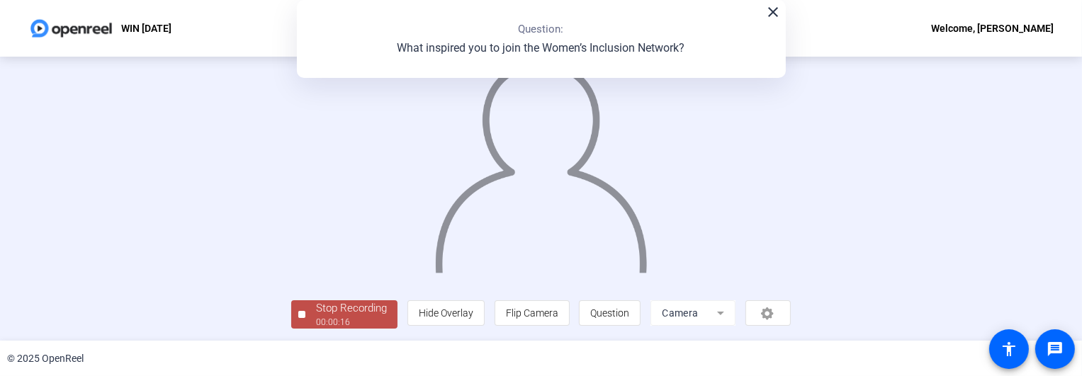
click at [325, 316] on div "00:00:16" at bounding box center [351, 322] width 71 height 13
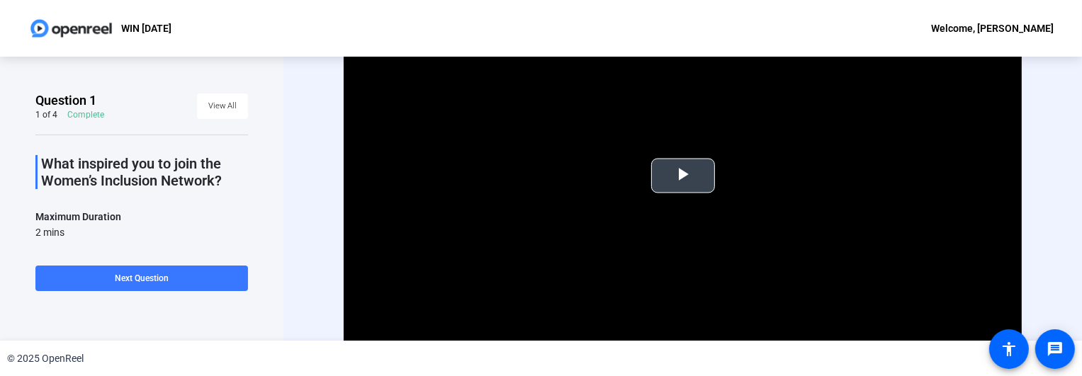
click at [683, 176] on span "Video Player" at bounding box center [683, 176] width 0 height 0
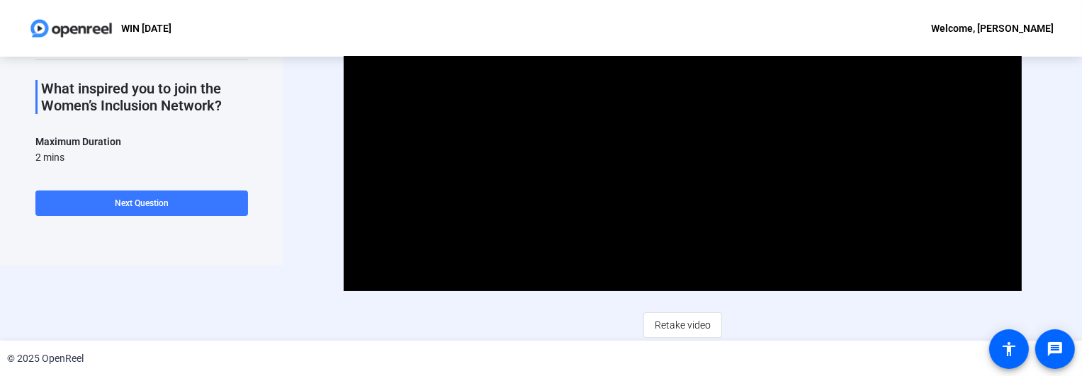
scroll to position [76, 0]
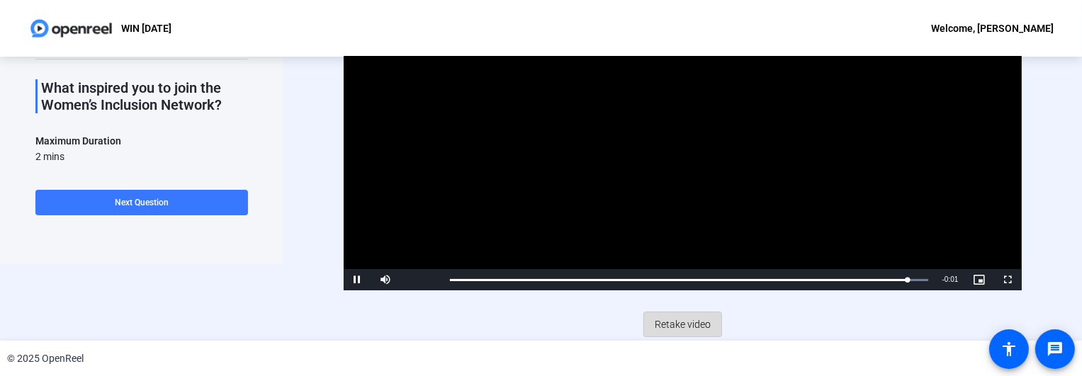
click at [675, 339] on span at bounding box center [682, 324] width 77 height 34
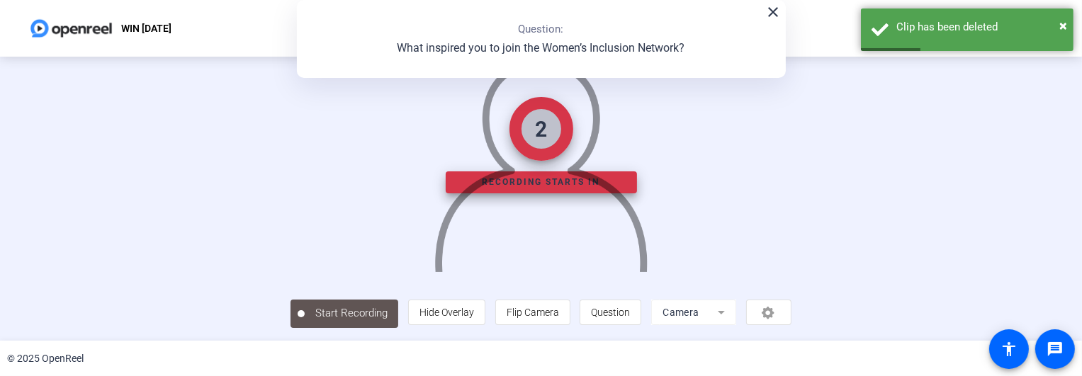
scroll to position [113, 0]
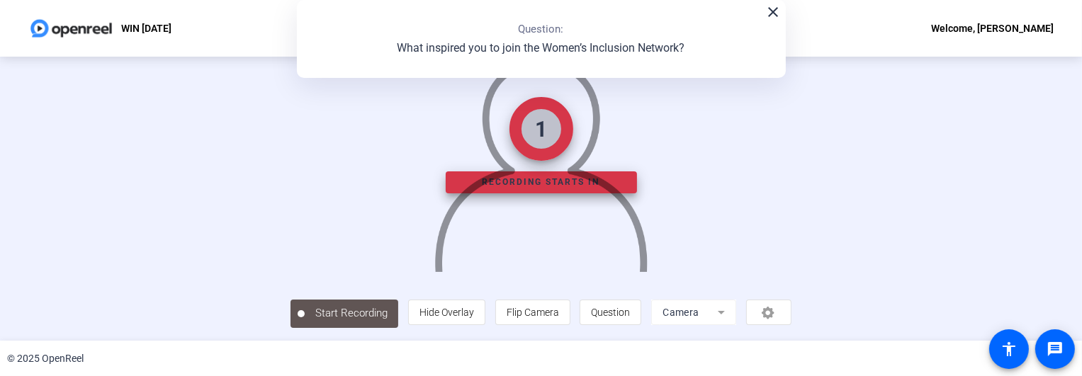
click at [736, 314] on mat-form-field "Camera" at bounding box center [693, 312] width 85 height 25
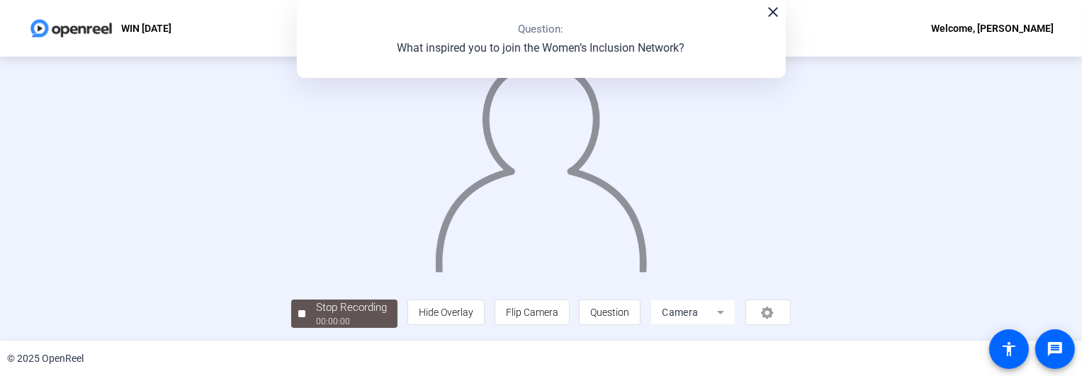
click at [735, 317] on mat-form-field "Camera" at bounding box center [692, 312] width 85 height 25
click at [790, 307] on div "person Hide Overlay flip Flip Camera question_mark Question Camera" at bounding box center [598, 312] width 383 height 25
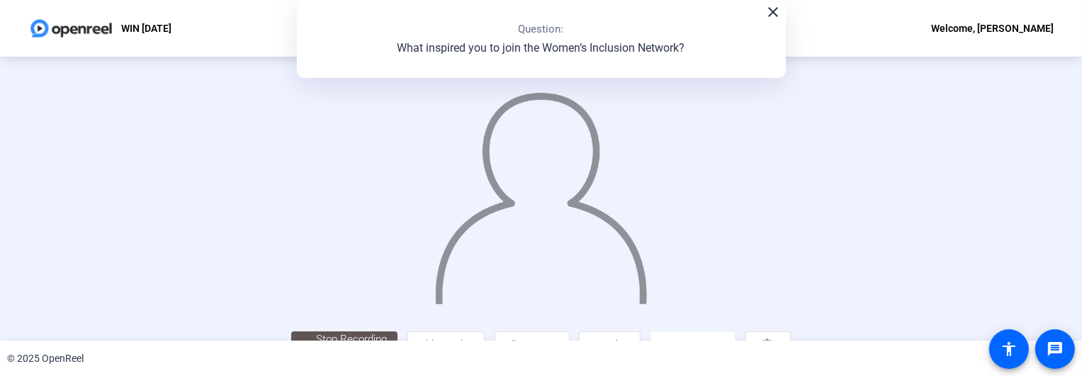
scroll to position [113, 0]
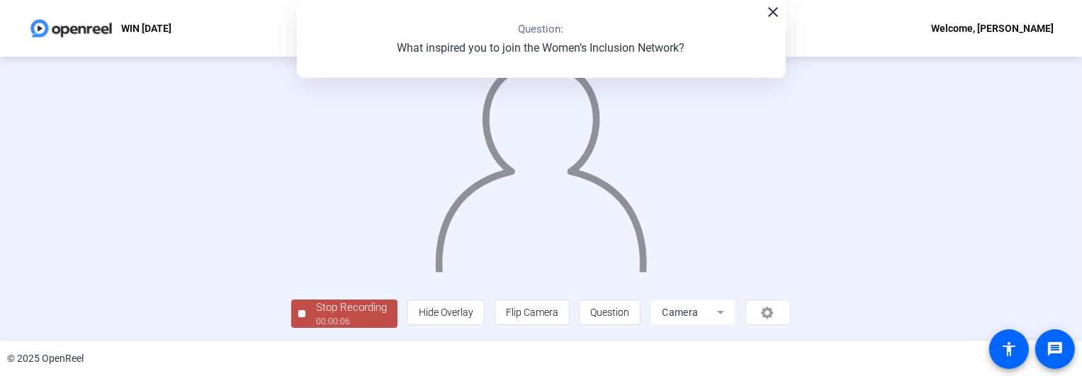
click at [316, 313] on div "Stop Recording" at bounding box center [351, 308] width 71 height 16
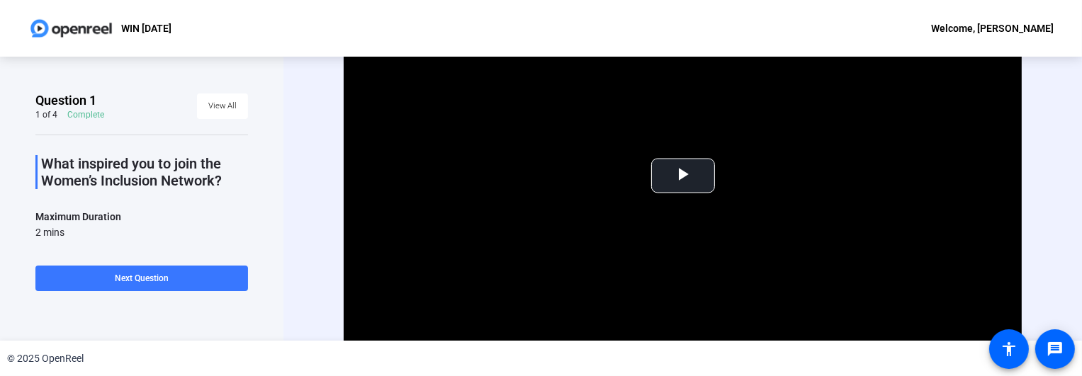
scroll to position [103, 0]
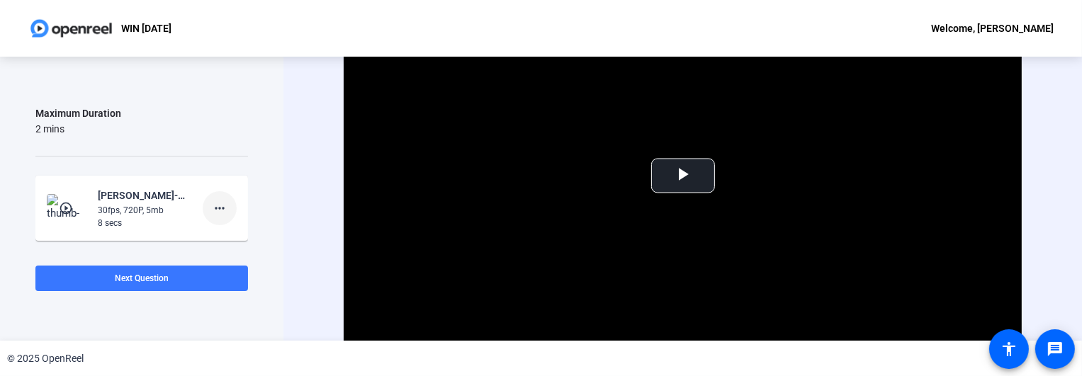
click at [220, 208] on mat-icon "more_horiz" at bounding box center [219, 208] width 17 height 17
click at [244, 242] on span "Delete clip" at bounding box center [235, 237] width 57 height 17
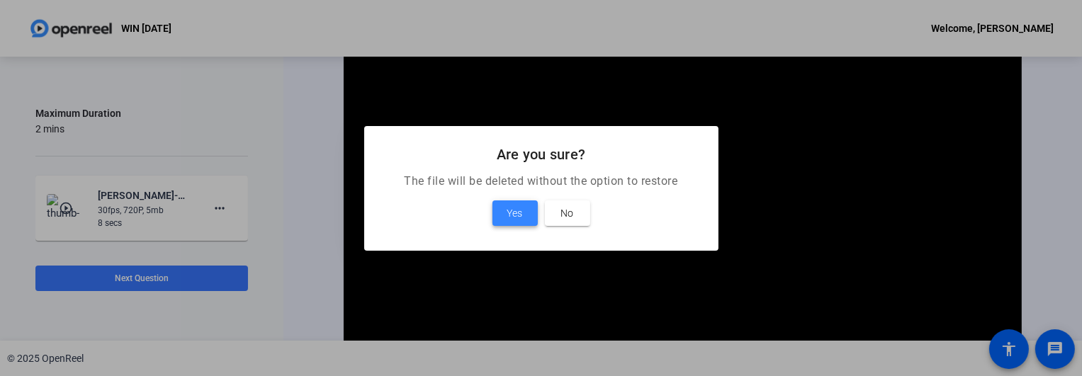
click at [513, 205] on span "Yes" at bounding box center [515, 213] width 16 height 17
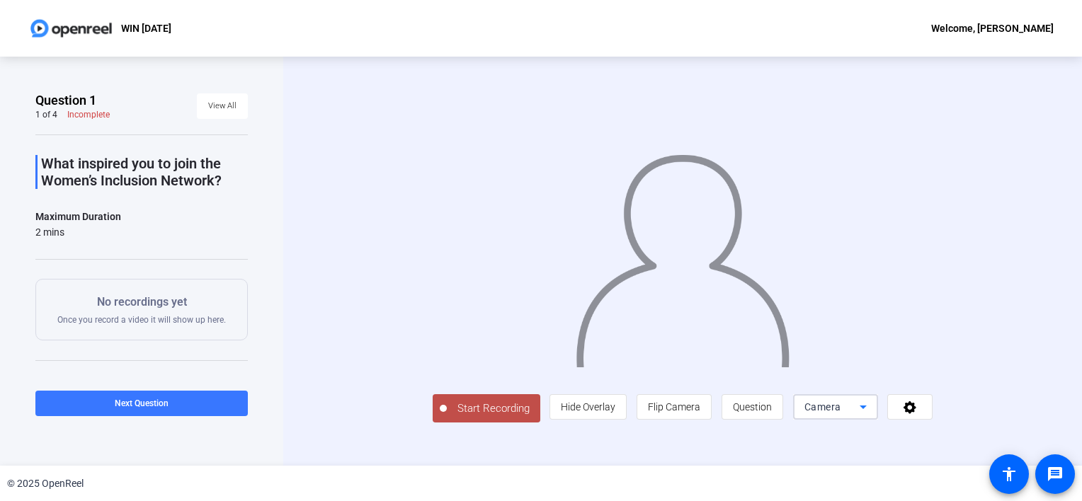
click at [860, 375] on div "Camera" at bounding box center [832, 407] width 55 height 17
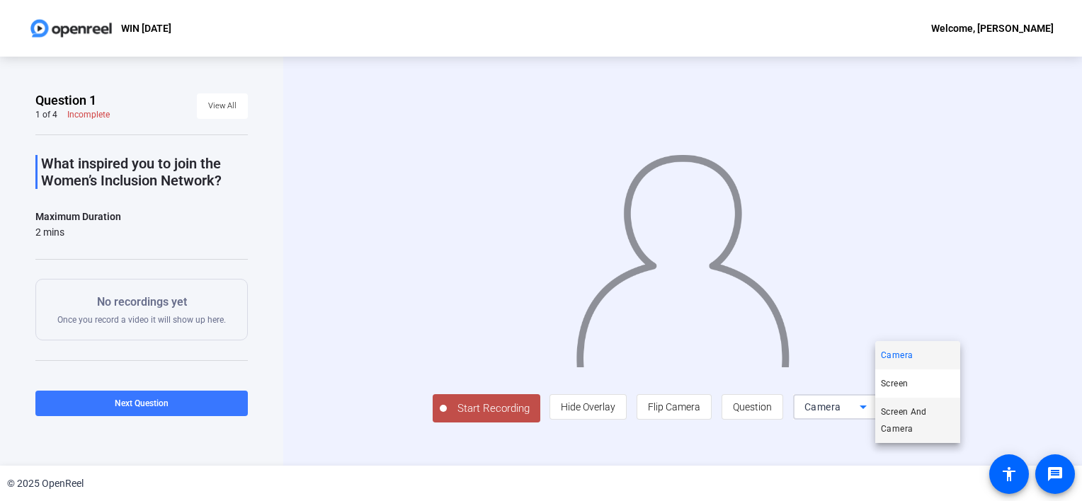
click at [907, 375] on mat-option "Screen And Camera" at bounding box center [917, 420] width 85 height 45
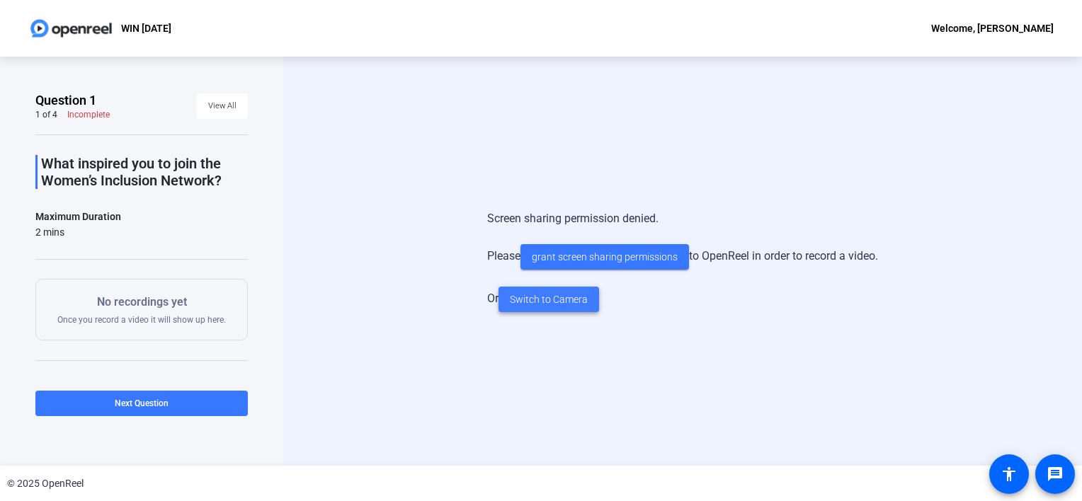
click at [548, 306] on span "Switch to Camera" at bounding box center [549, 300] width 78 height 15
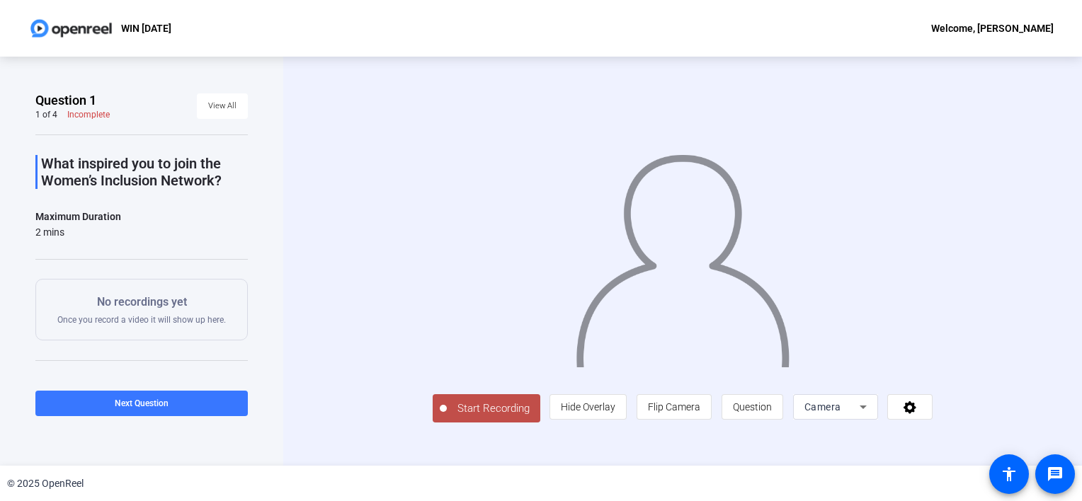
click at [872, 375] on icon at bounding box center [863, 407] width 17 height 17
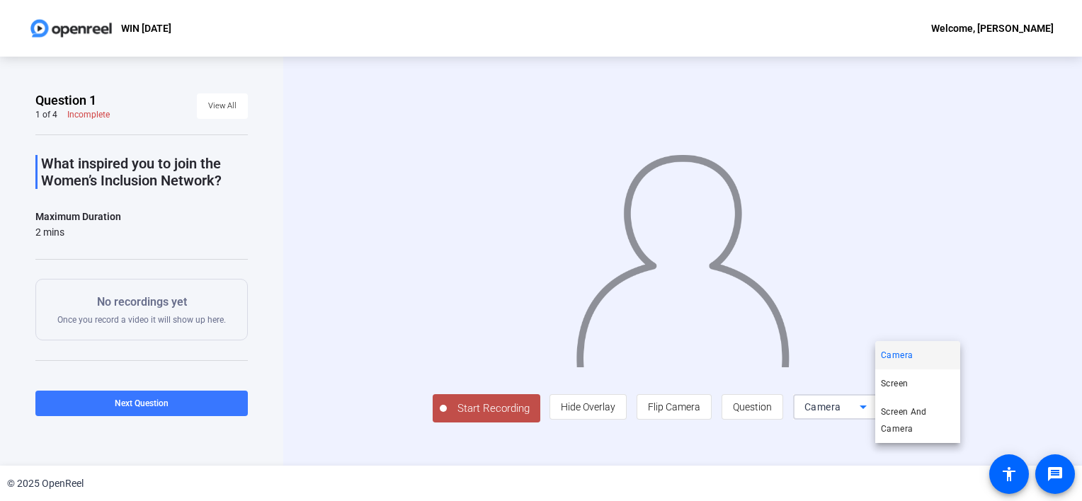
click at [992, 375] on div at bounding box center [541, 250] width 1082 height 501
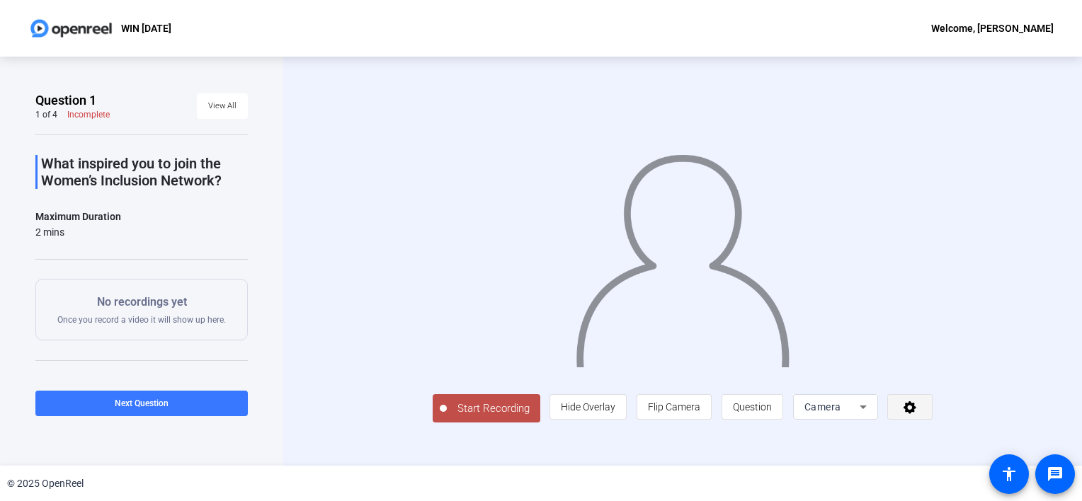
click at [932, 375] on span at bounding box center [910, 407] width 44 height 34
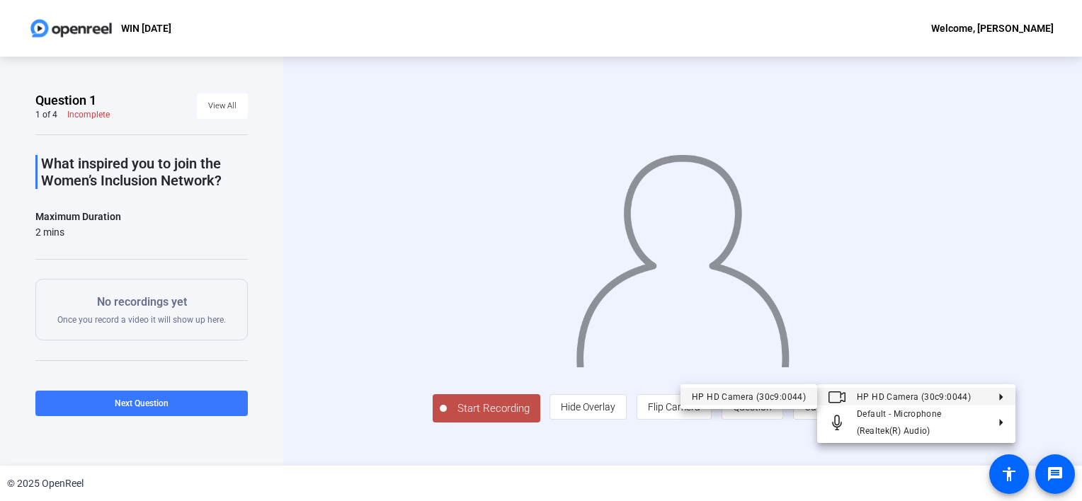
click at [778, 375] on div "HP HD Camera (30c9:0044)" at bounding box center [749, 396] width 114 height 17
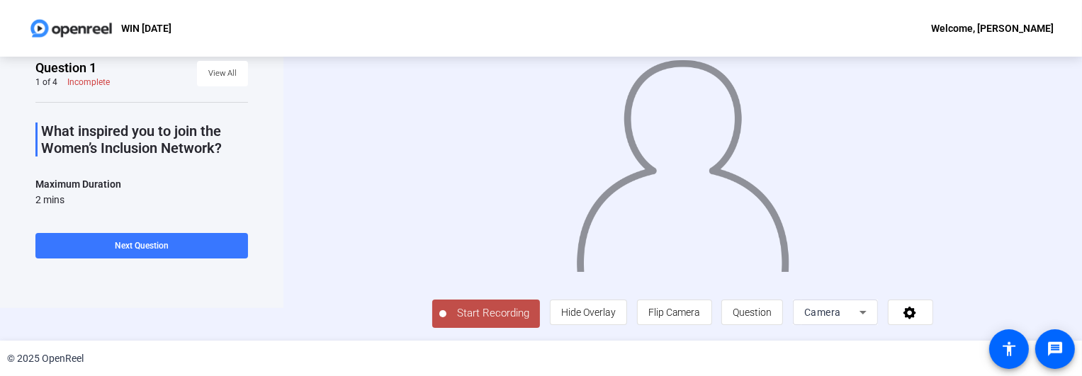
scroll to position [67, 0]
click at [446, 322] on span "Start Recording" at bounding box center [492, 313] width 93 height 16
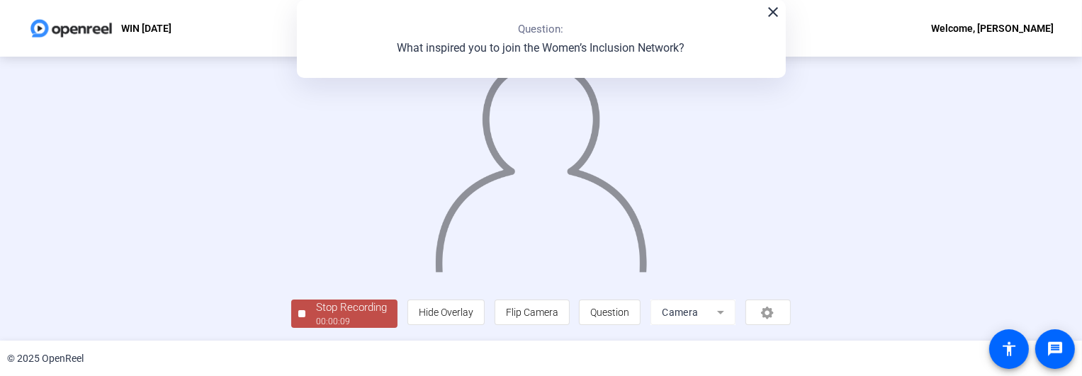
scroll to position [112, 0]
click at [316, 328] on div "00:00:10" at bounding box center [351, 321] width 71 height 13
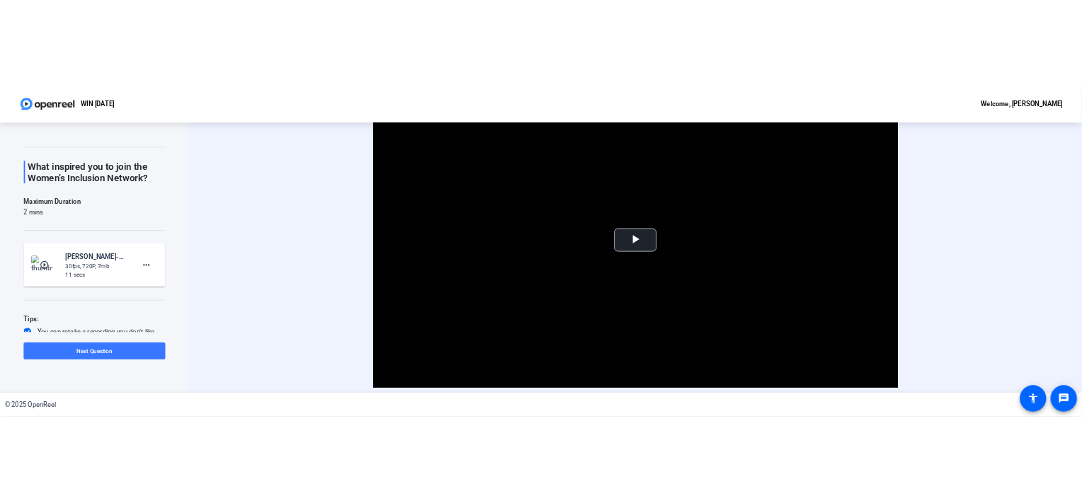
scroll to position [0, 0]
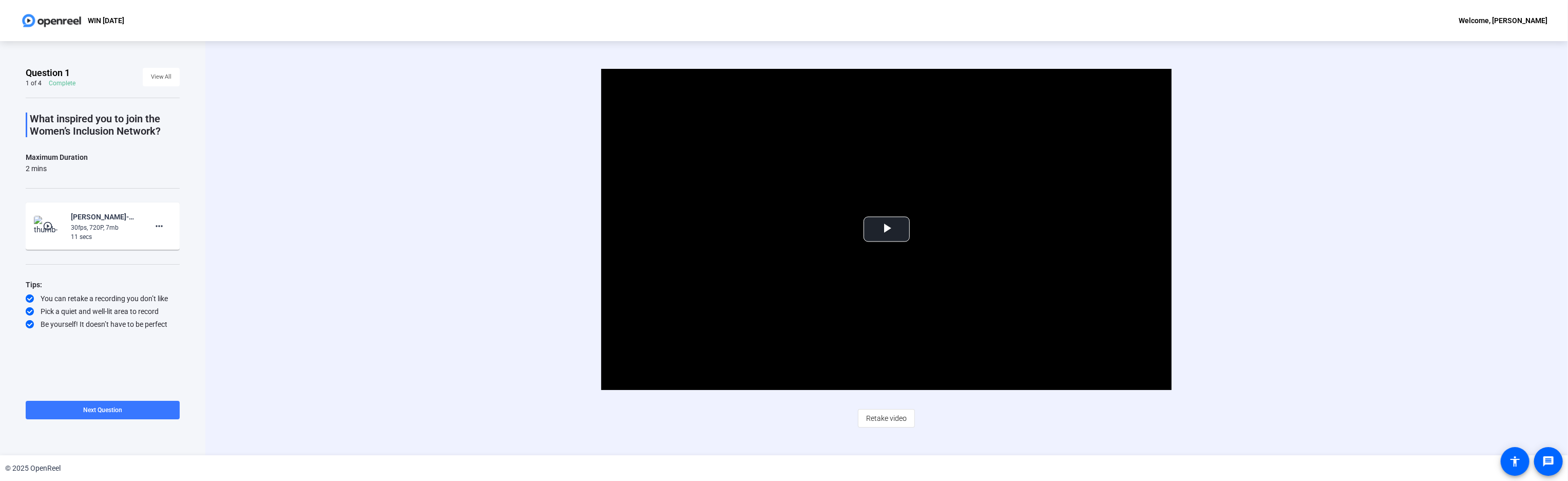
drag, startPoint x: 489, startPoint y: 1, endPoint x: 530, endPoint y: 256, distance: 258.3
click at [530, 256] on div "Video Player is loading. Play Video Play Mute Current Time 0:00 / Duration 0:10…" at bounding box center [887, 229] width 1158 height 321
click at [784, 229] on span "Video Player" at bounding box center [887, 229] width 0 height 0
click at [784, 272] on span "Retake video" at bounding box center [887, 418] width 41 height 20
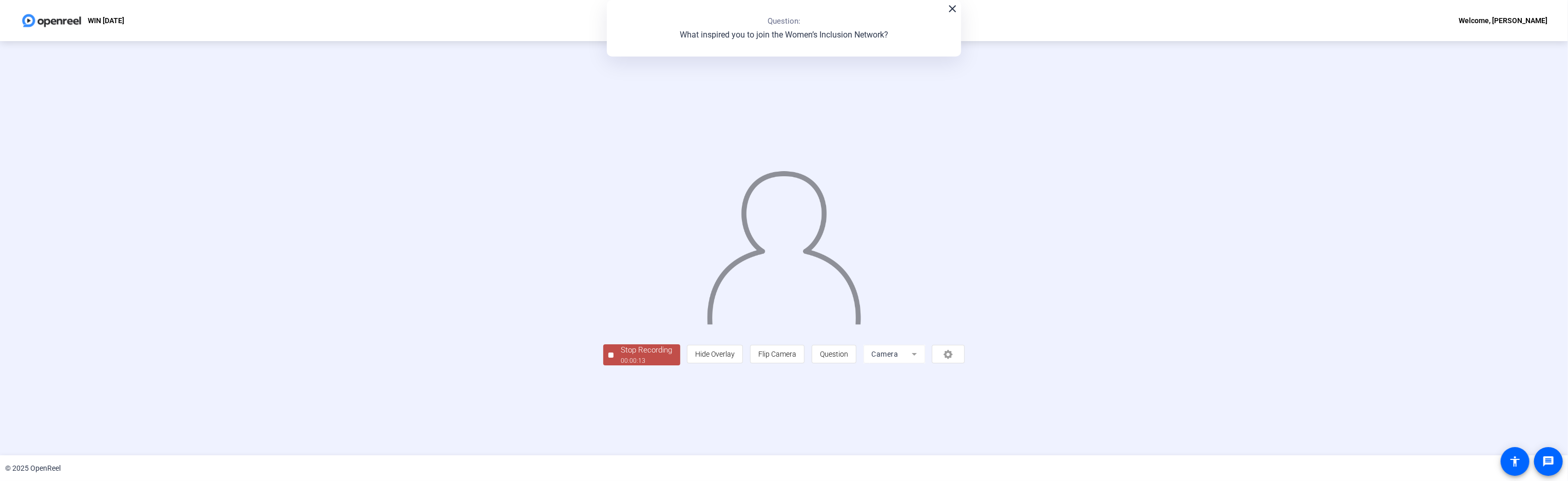
click at [621, 272] on div "Stop Recording" at bounding box center [647, 350] width 51 height 12
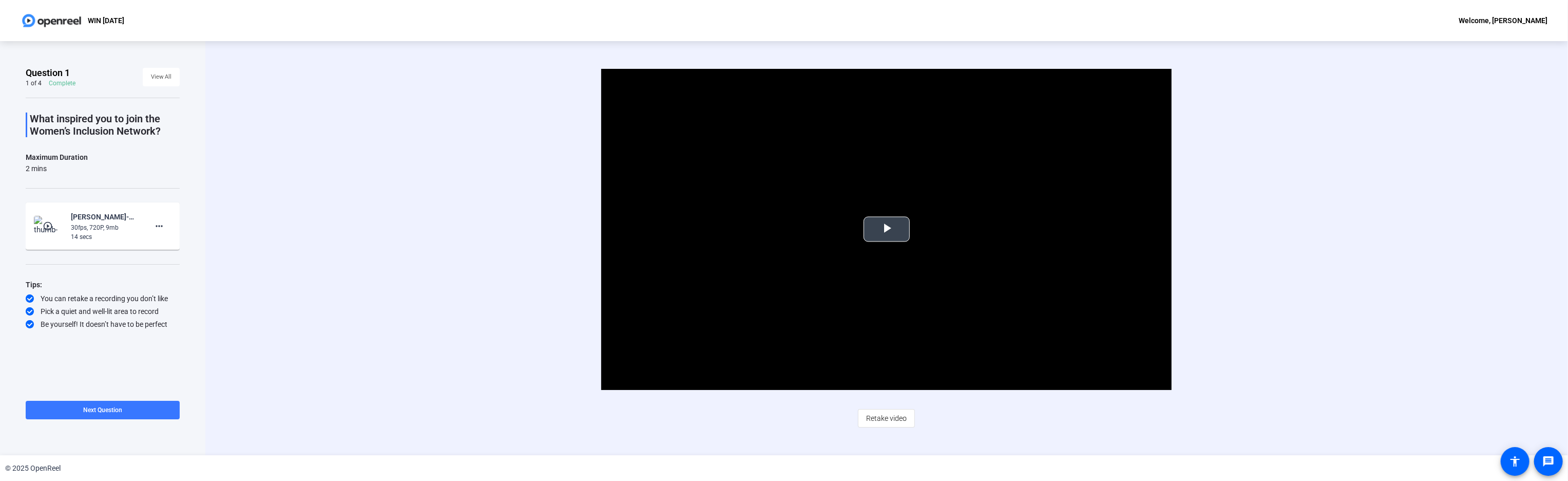
click at [784, 229] on span "Video Player" at bounding box center [887, 229] width 0 height 0
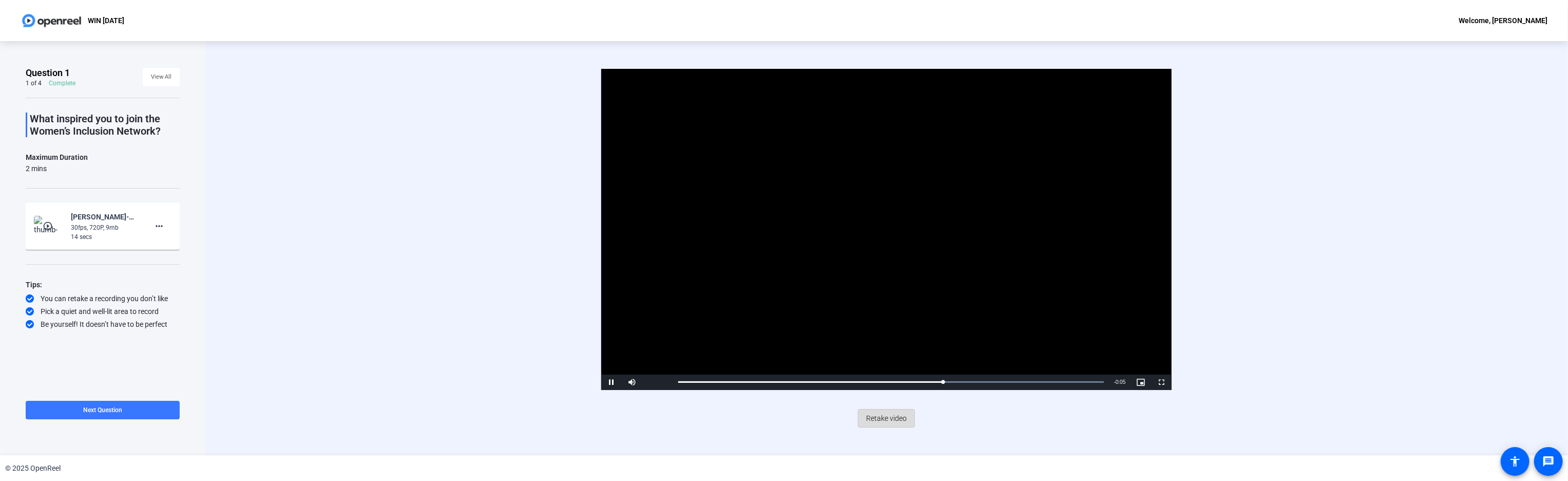
click at [784, 272] on span "Retake video" at bounding box center [887, 418] width 41 height 20
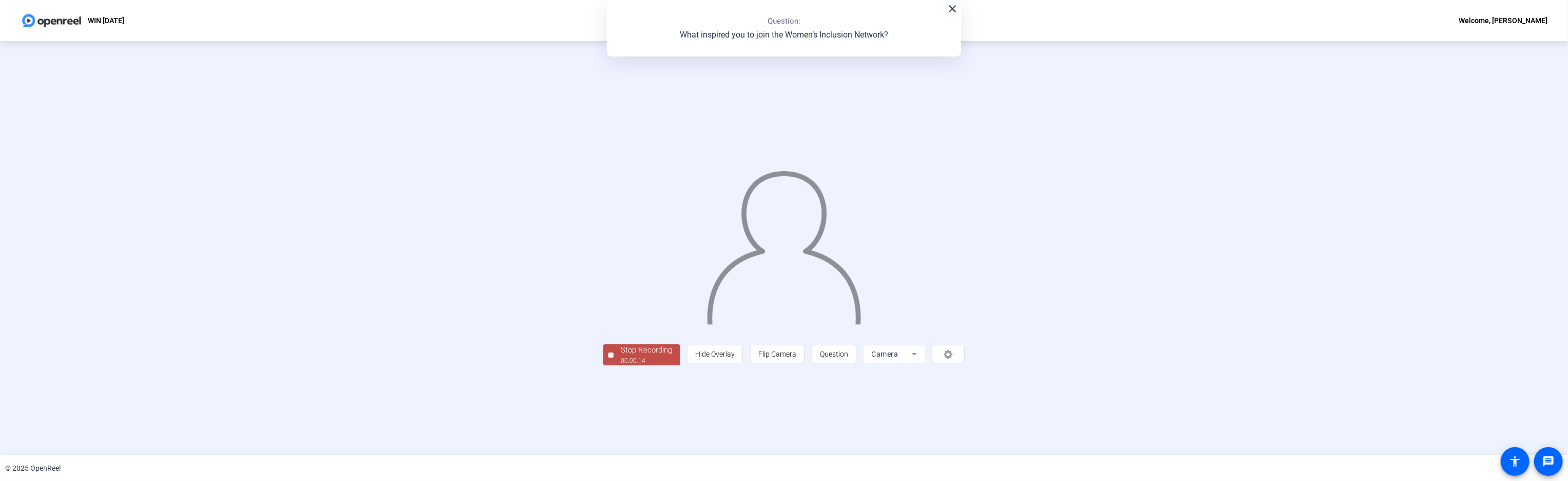
click at [621, 272] on div "Stop Recording" at bounding box center [647, 350] width 51 height 12
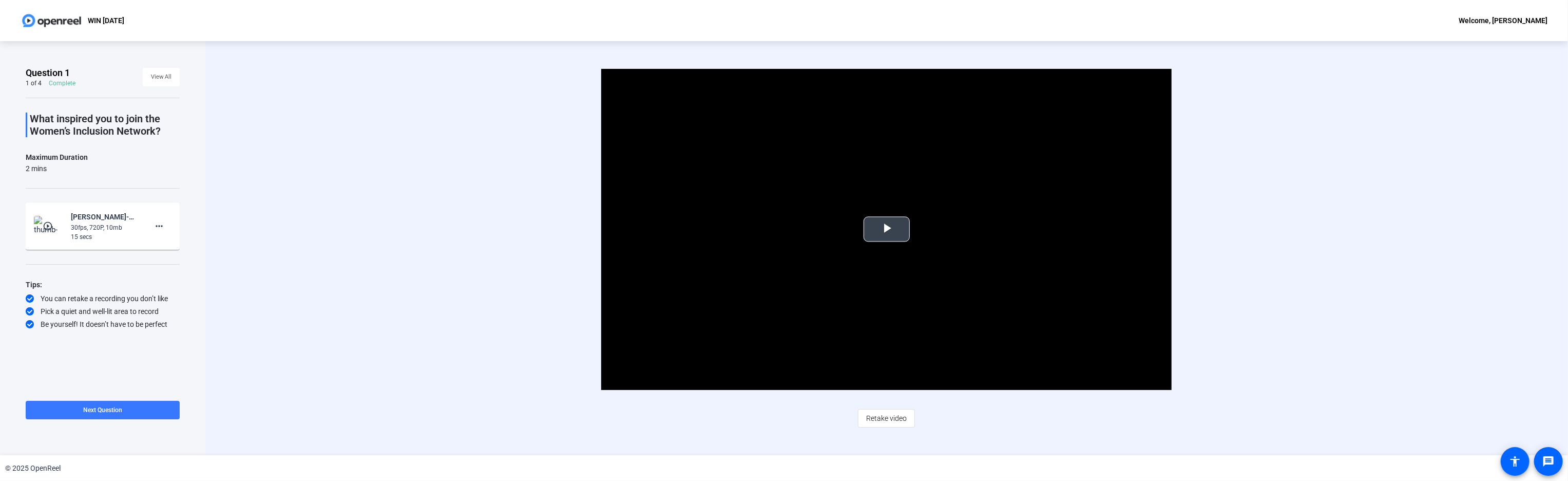
click at [784, 229] on span "Video Player" at bounding box center [887, 229] width 0 height 0
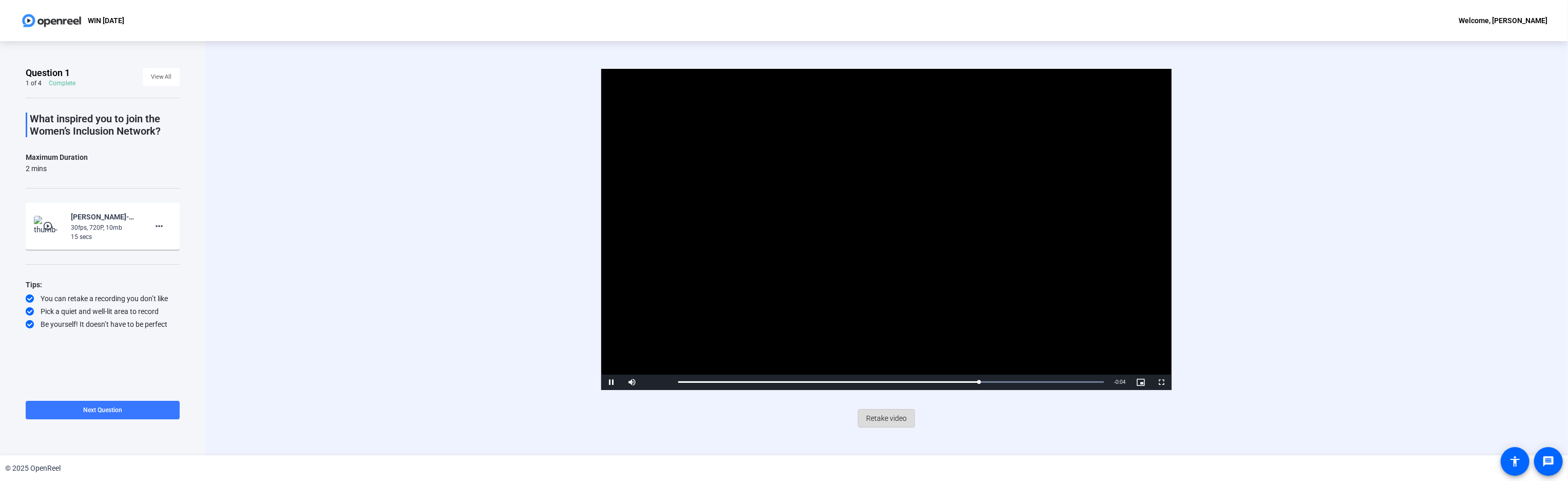
click at [784, 272] on span "Retake video" at bounding box center [887, 418] width 41 height 20
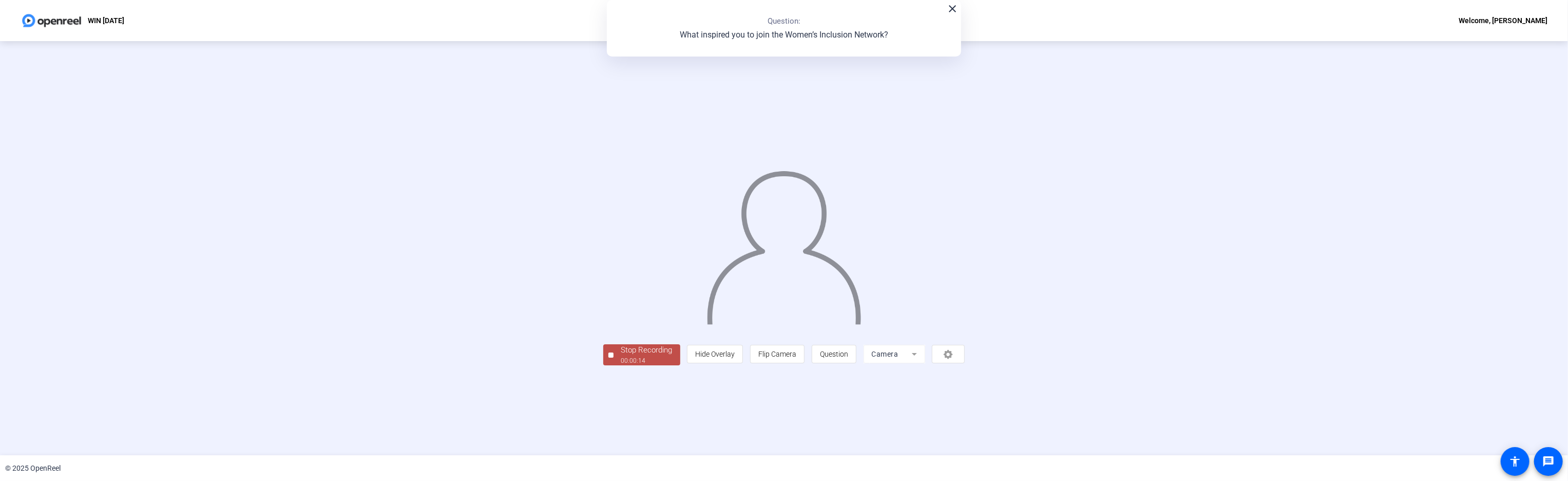
click at [621, 272] on div "Stop Recording" at bounding box center [647, 350] width 51 height 12
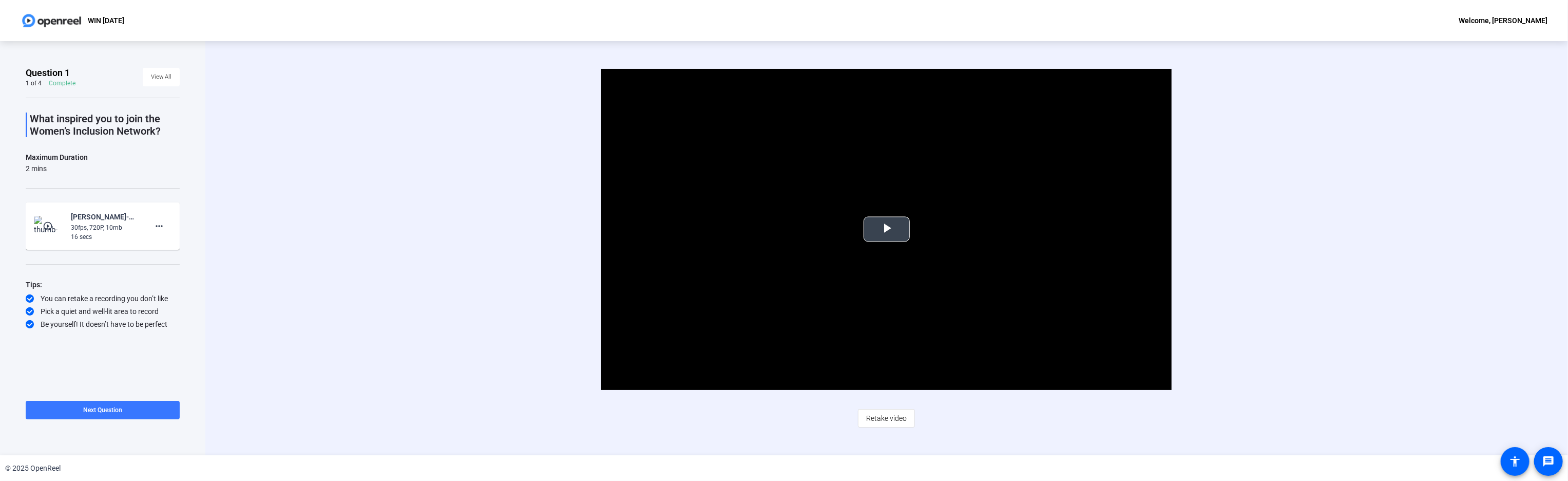
click at [784, 229] on span "Video Player" at bounding box center [887, 229] width 0 height 0
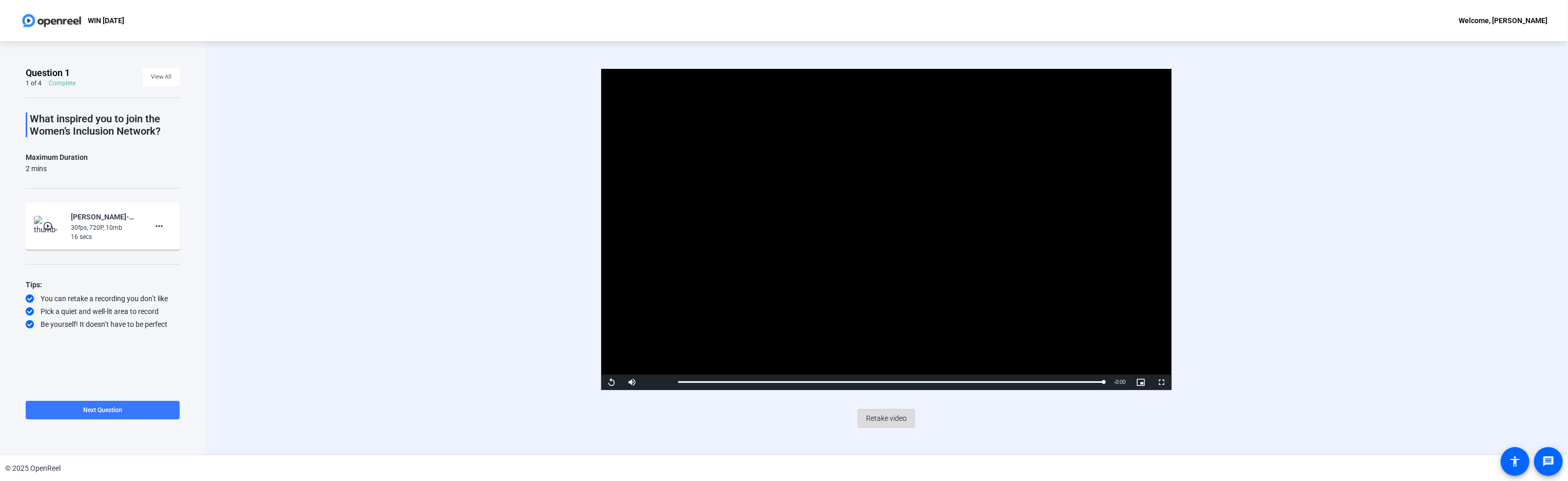
click at [784, 272] on span "Retake video" at bounding box center [887, 418] width 41 height 20
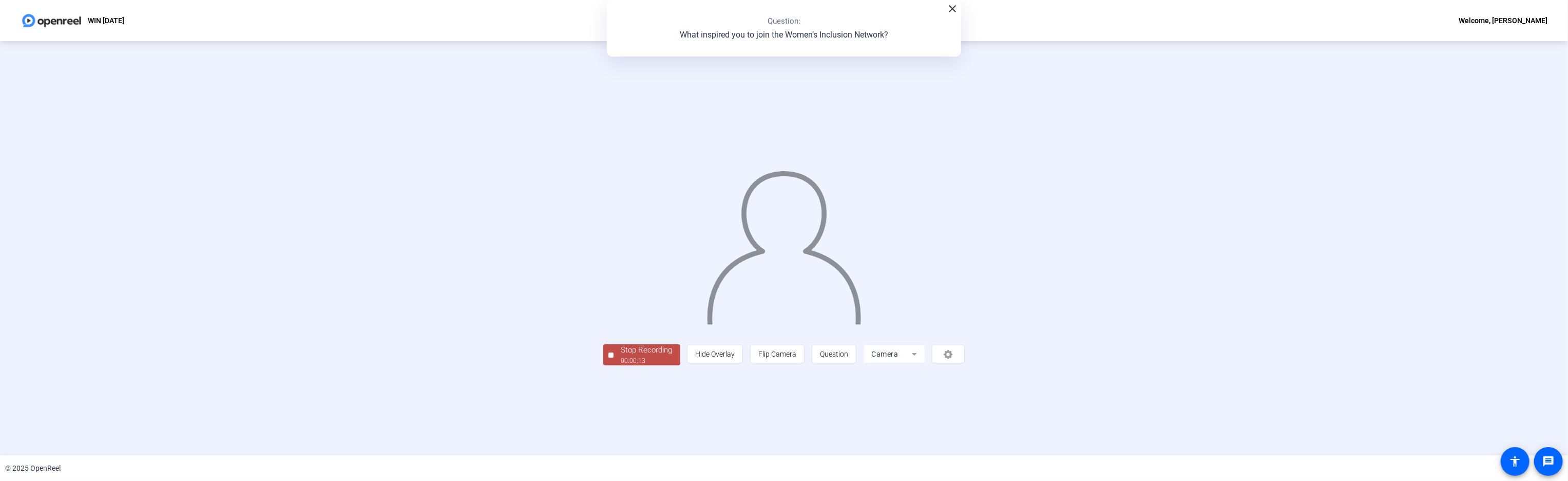
click at [621, 272] on div "00:00:13" at bounding box center [647, 361] width 51 height 9
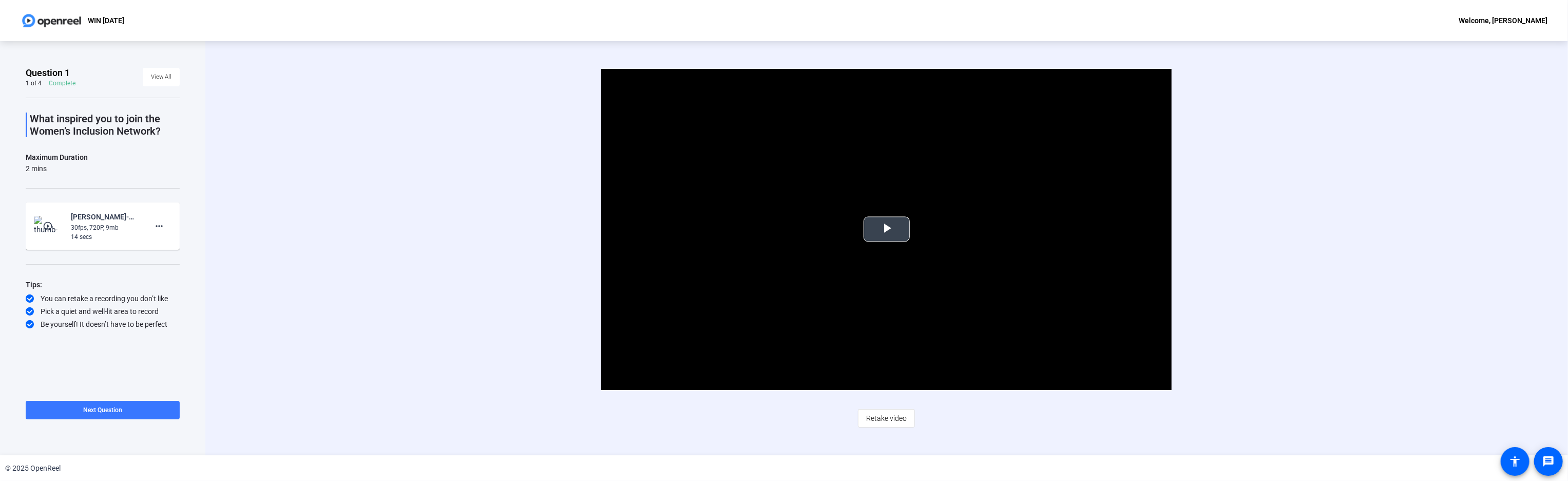
click at [784, 229] on span "Video Player" at bounding box center [887, 229] width 0 height 0
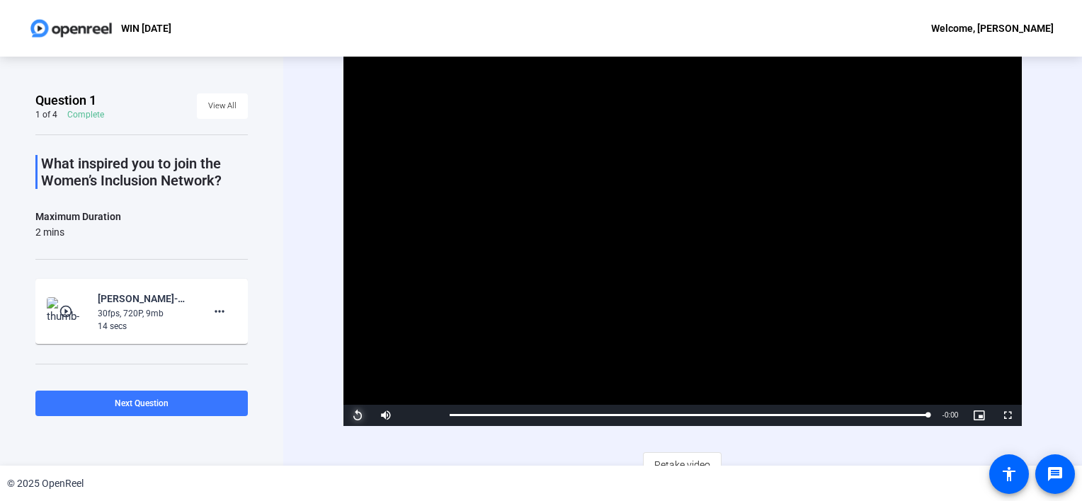
drag, startPoint x: 1977, startPoint y: 3, endPoint x: 353, endPoint y: 408, distance: 1674.5
click at [353, 375] on span "Video Player" at bounding box center [358, 416] width 28 height 0
click at [357, 375] on span "Video Player" at bounding box center [358, 416] width 28 height 0
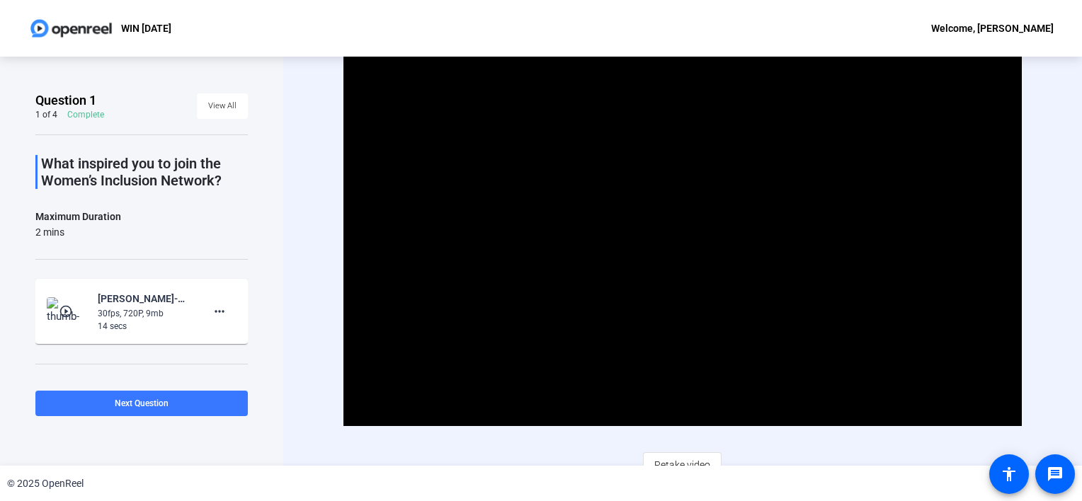
scroll to position [14, 0]
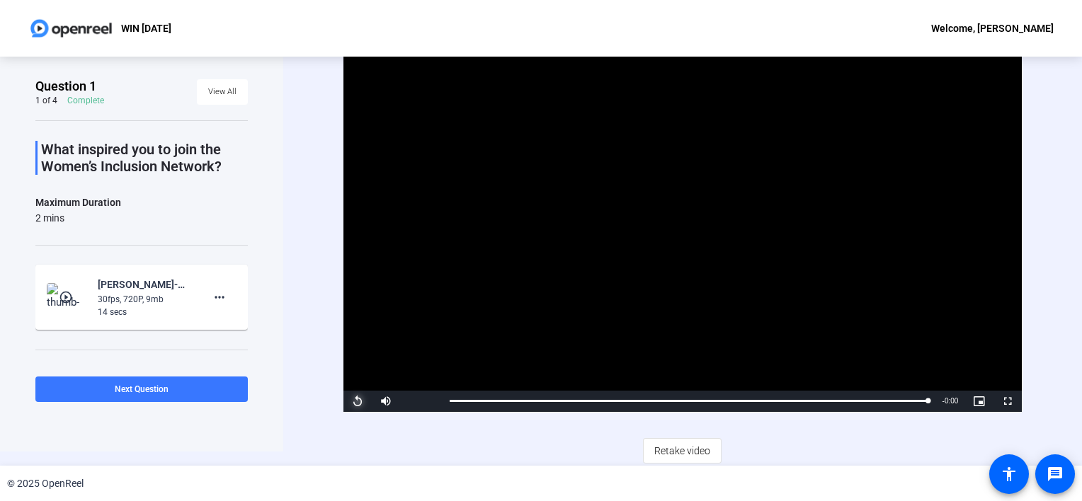
click at [361, 375] on span "Video Player" at bounding box center [358, 402] width 28 height 0
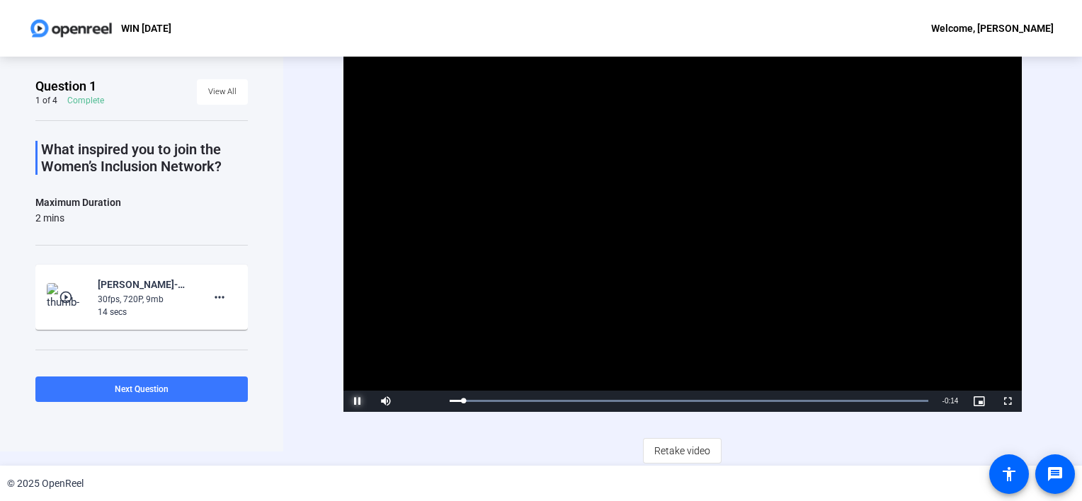
scroll to position [0, 0]
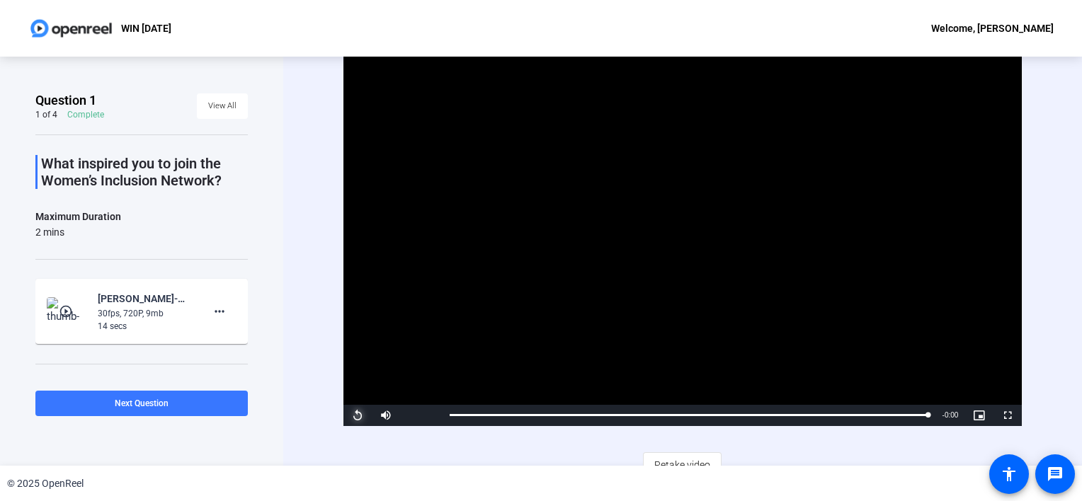
click at [358, 375] on span "Video Player" at bounding box center [358, 416] width 28 height 0
click at [357, 375] on span "Video Player" at bounding box center [358, 416] width 28 height 0
click at [167, 375] on span "Next Question" at bounding box center [142, 404] width 54 height 10
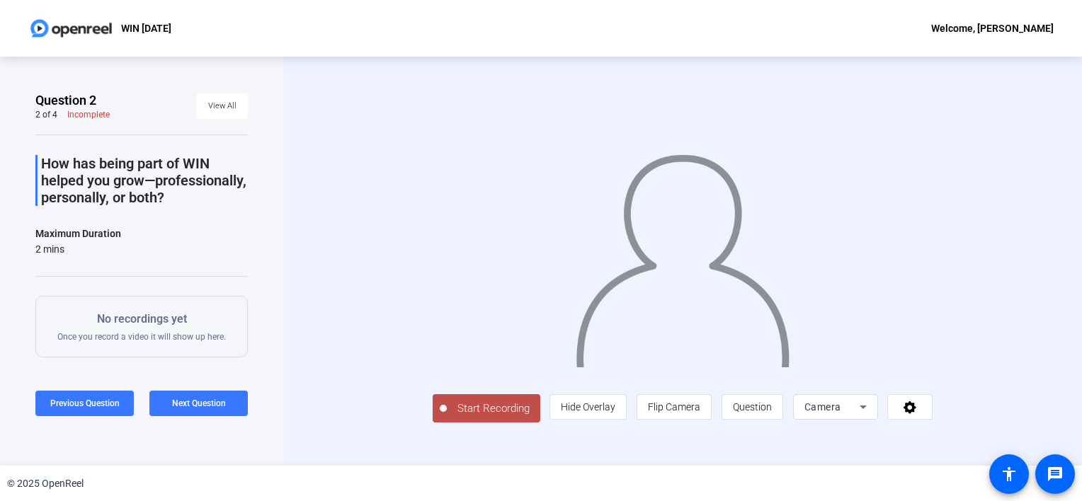
scroll to position [18, 0]
click at [447, 375] on span "Start Recording" at bounding box center [493, 409] width 93 height 16
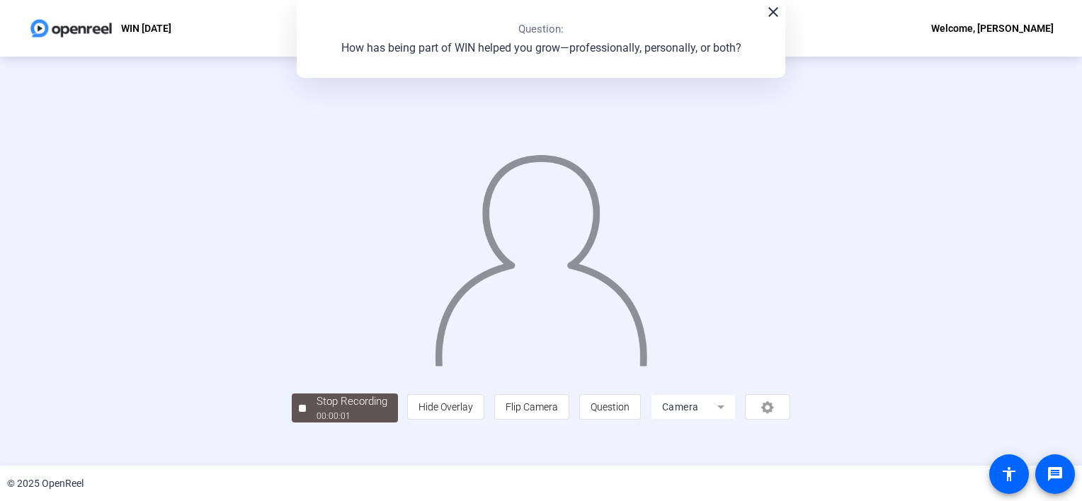
scroll to position [50, 0]
click at [317, 375] on div "00:00:06" at bounding box center [352, 416] width 71 height 13
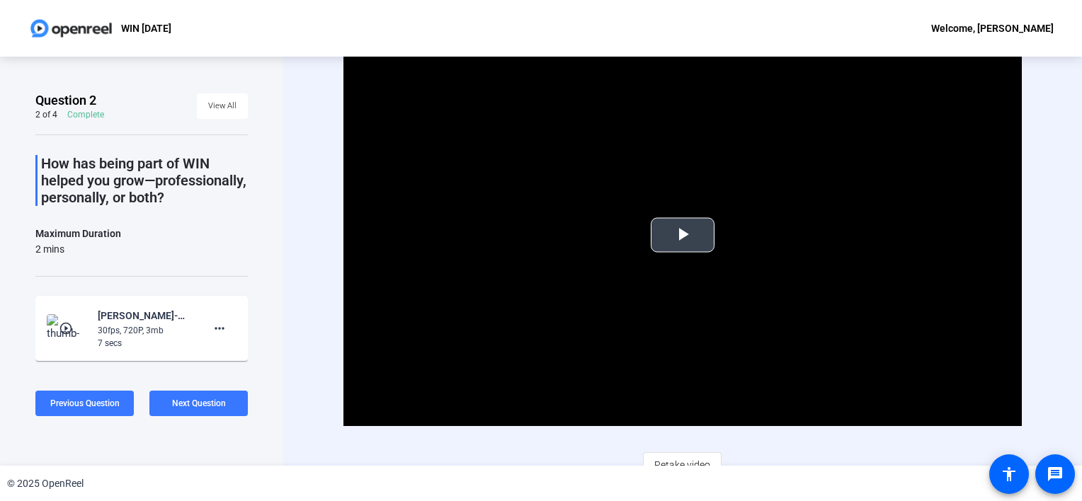
scroll to position [14, 0]
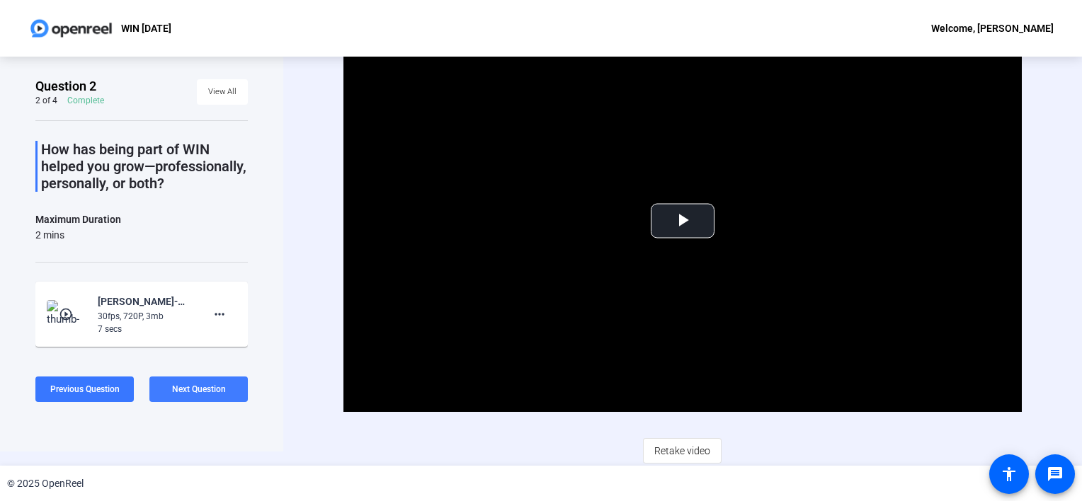
click at [181, 375] on span at bounding box center [198, 390] width 98 height 34
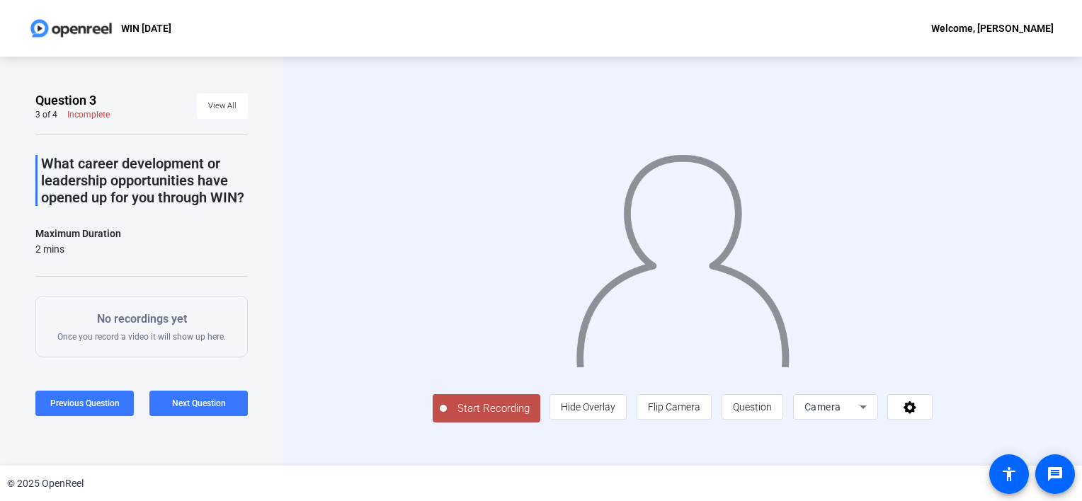
scroll to position [18, 0]
click at [447, 375] on span "Start Recording" at bounding box center [493, 409] width 93 height 16
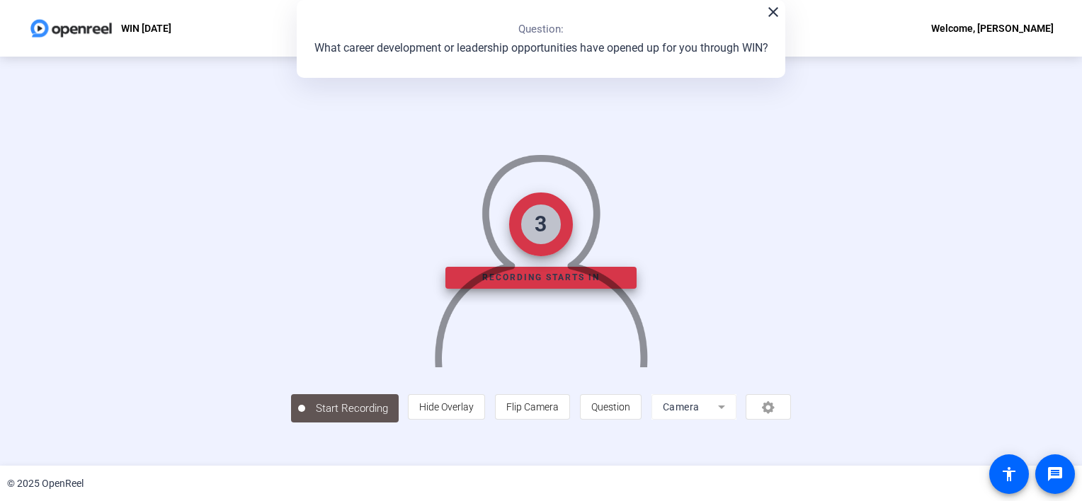
scroll to position [50, 0]
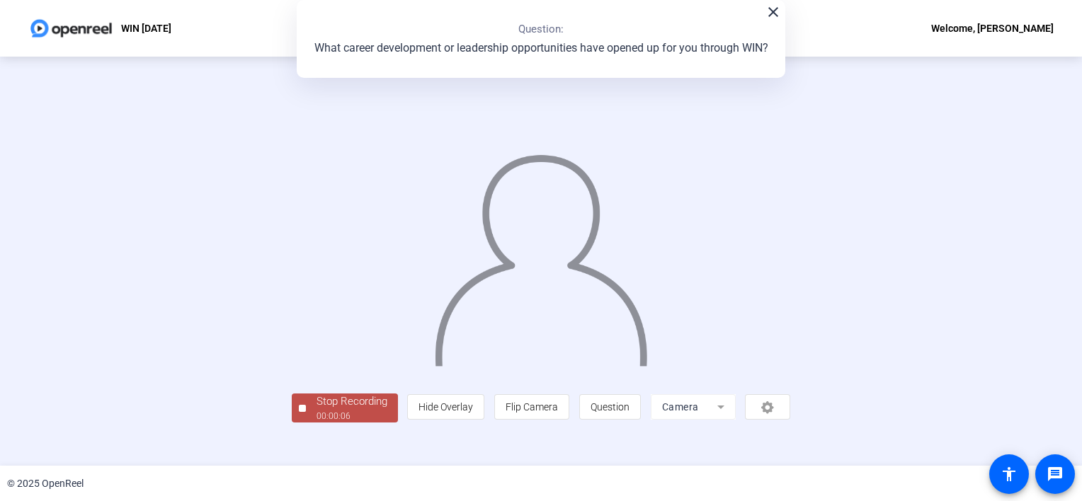
click at [317, 375] on div "00:00:06" at bounding box center [352, 416] width 71 height 13
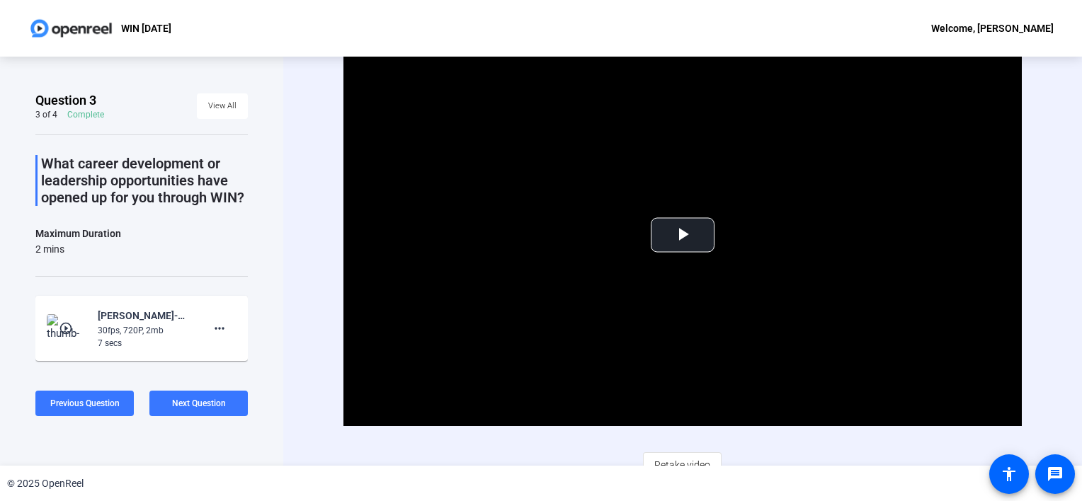
scroll to position [14, 0]
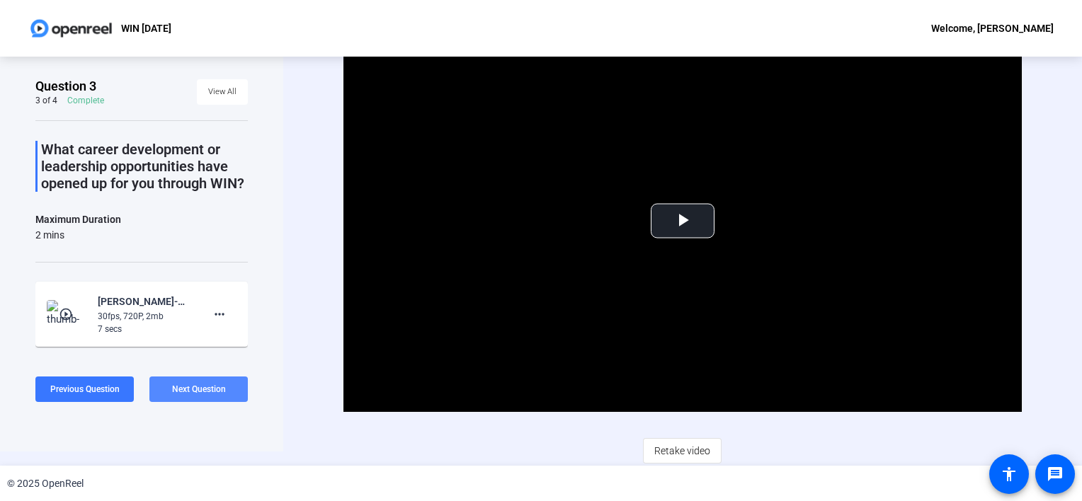
click at [192, 375] on span "Next Question" at bounding box center [199, 390] width 54 height 10
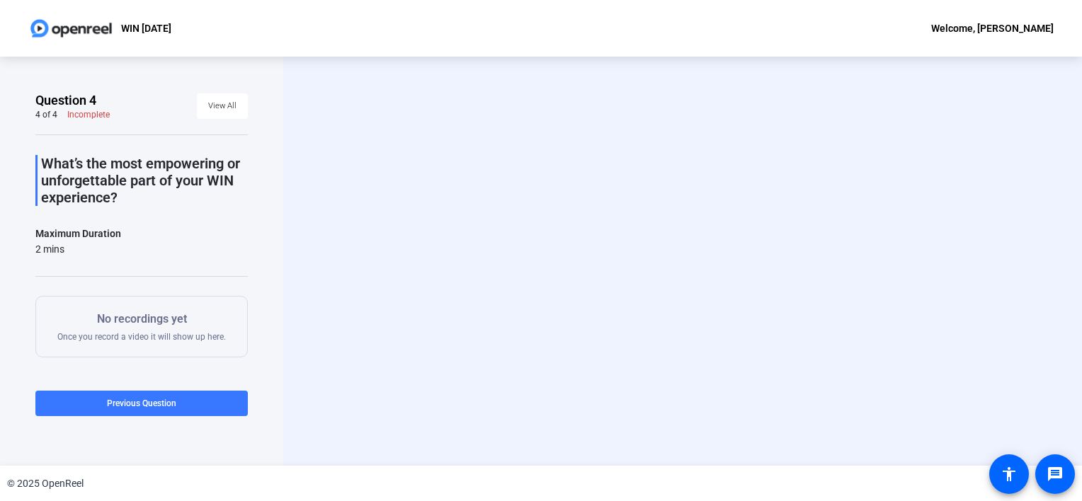
scroll to position [0, 0]
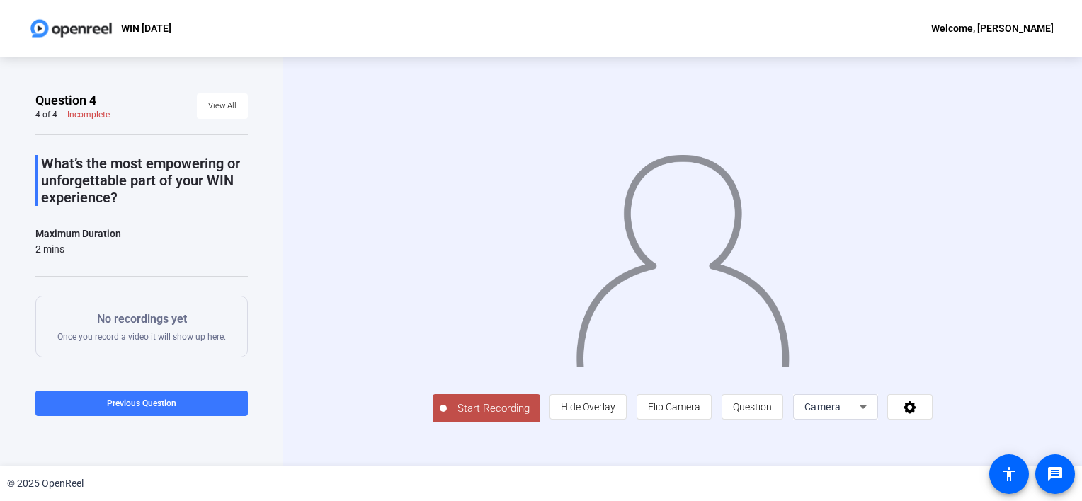
click at [447, 375] on span "Start Recording" at bounding box center [493, 409] width 93 height 16
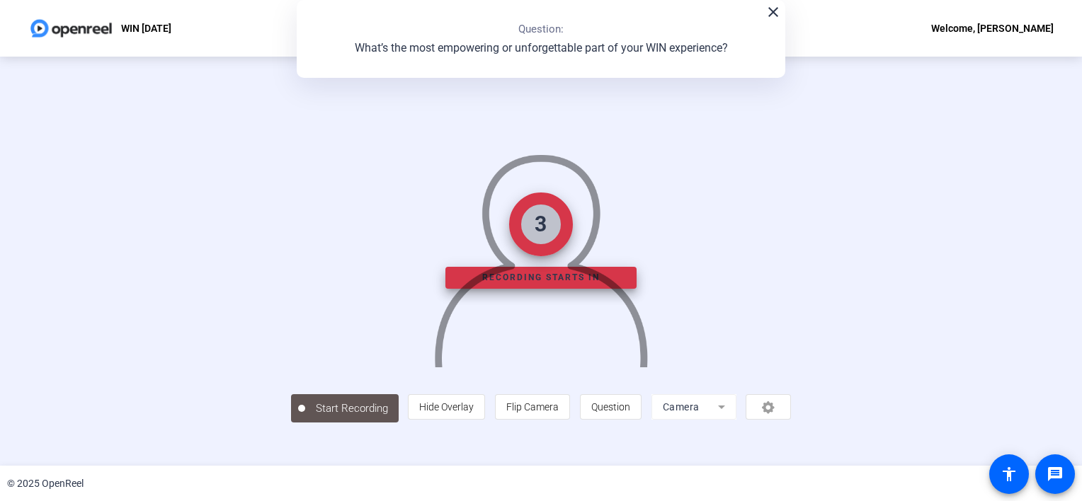
scroll to position [50, 0]
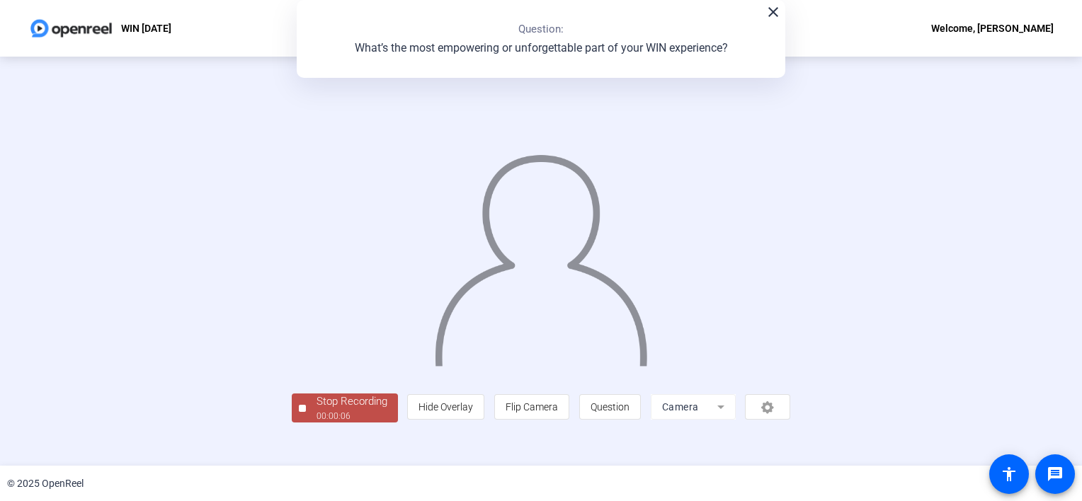
click at [317, 375] on div "00:00:06" at bounding box center [352, 416] width 71 height 13
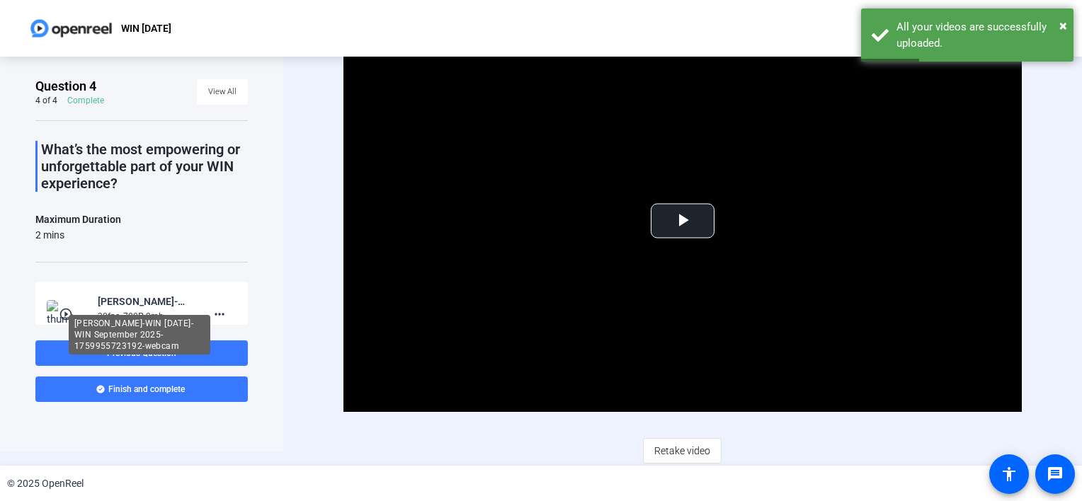
scroll to position [62, 0]
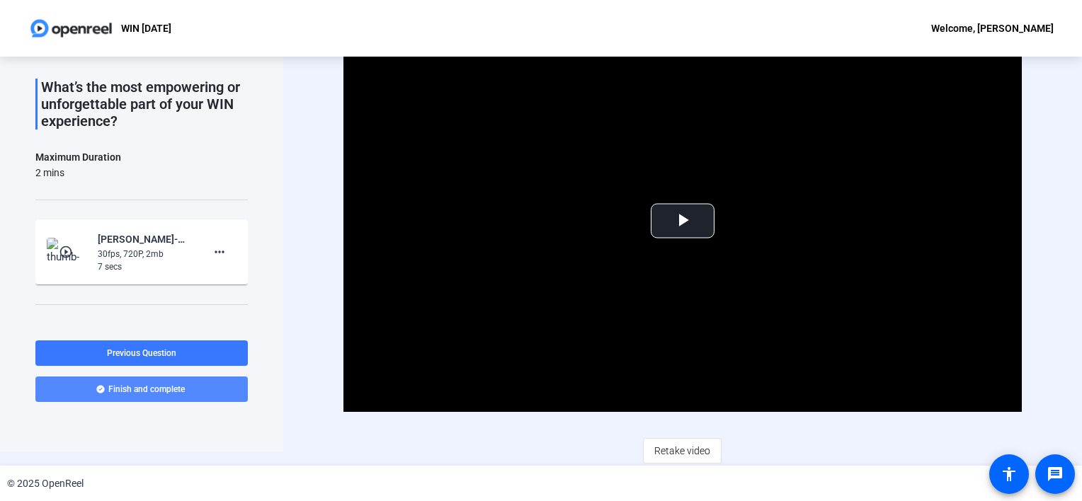
click at [139, 375] on span "Finish and complete" at bounding box center [146, 389] width 76 height 11
